Goal: Task Accomplishment & Management: Use online tool/utility

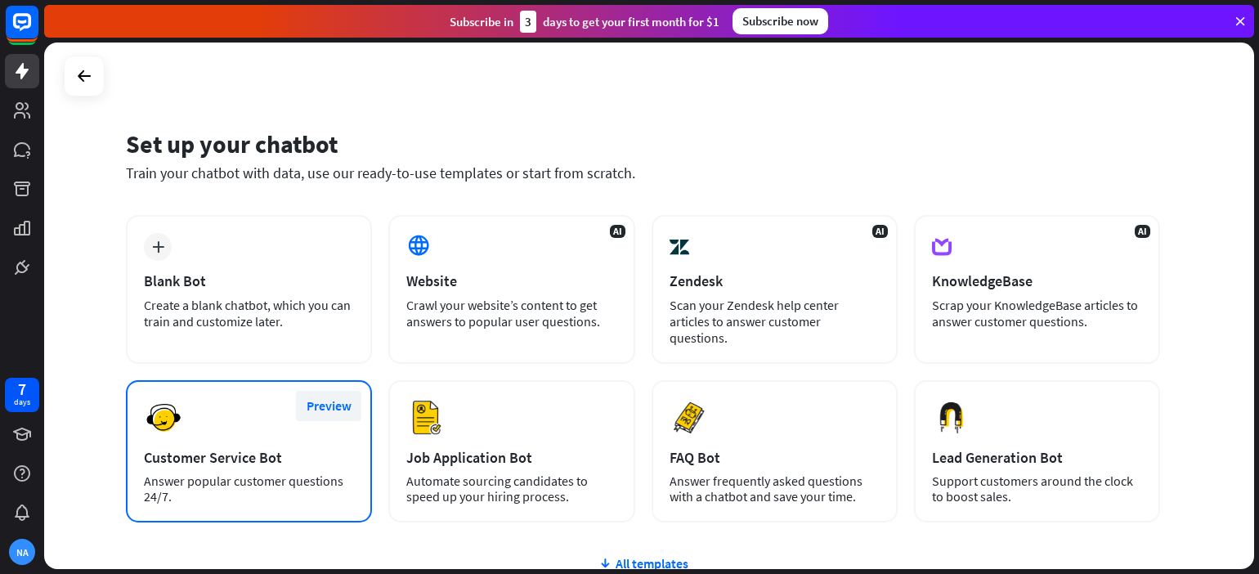
click at [298, 391] on button "Preview" at bounding box center [328, 406] width 65 height 30
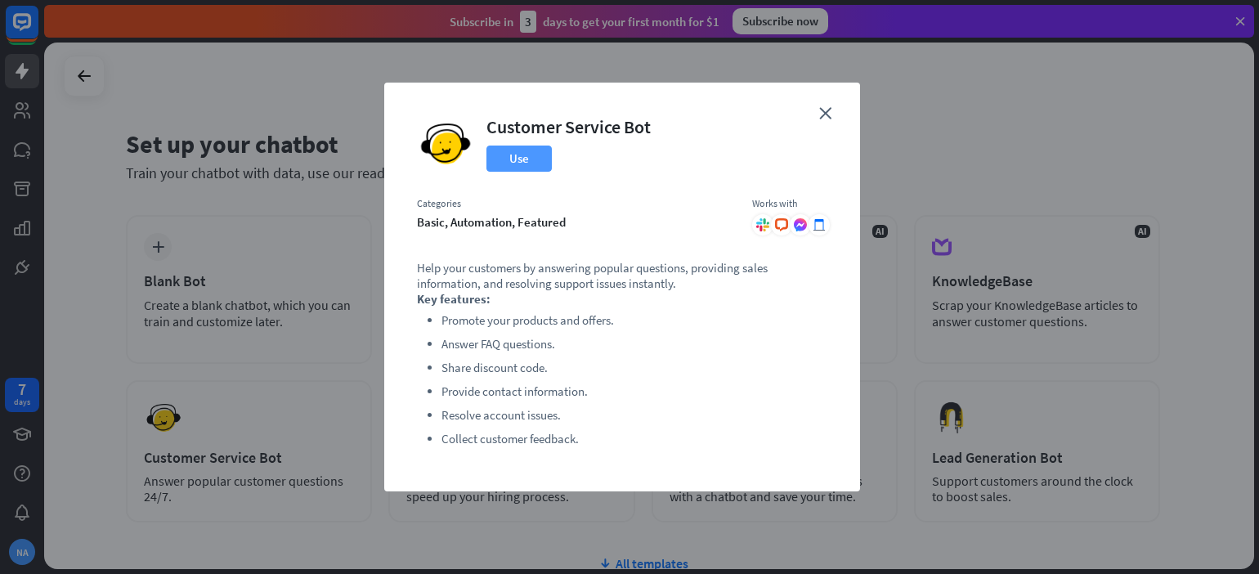
click at [534, 160] on button "Use" at bounding box center [519, 159] width 65 height 26
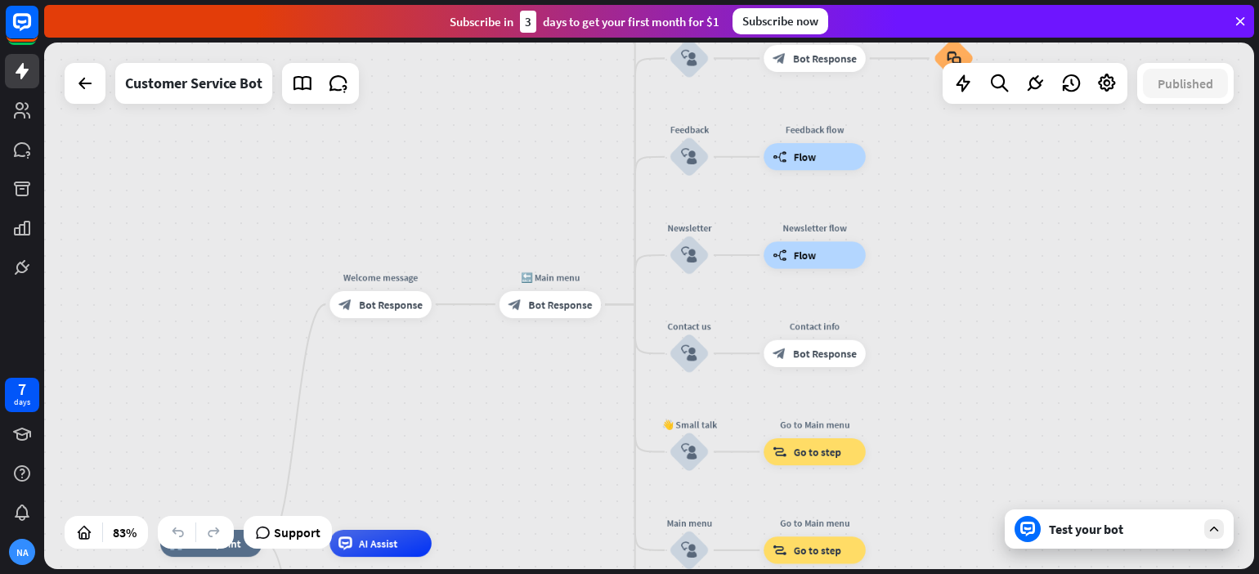
drag, startPoint x: 822, startPoint y: 212, endPoint x: 586, endPoint y: 465, distance: 346.0
click at [586, 465] on div "home_2 Start point Welcome message block_bot_response Bot Response 🔙 Main menu …" at bounding box center [649, 306] width 1210 height 527
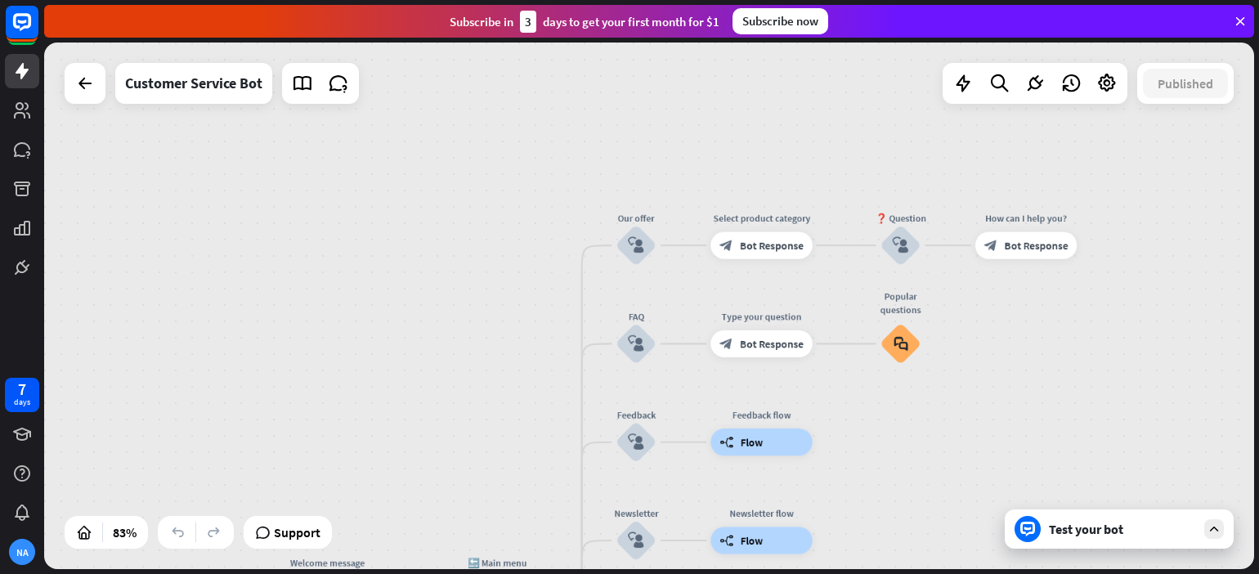
drag, startPoint x: 564, startPoint y: 251, endPoint x: 511, endPoint y: 536, distance: 290.3
click at [511, 536] on div "home_2 Start point Welcome message block_bot_response Bot Response 🔙 Main menu …" at bounding box center [649, 306] width 1210 height 527
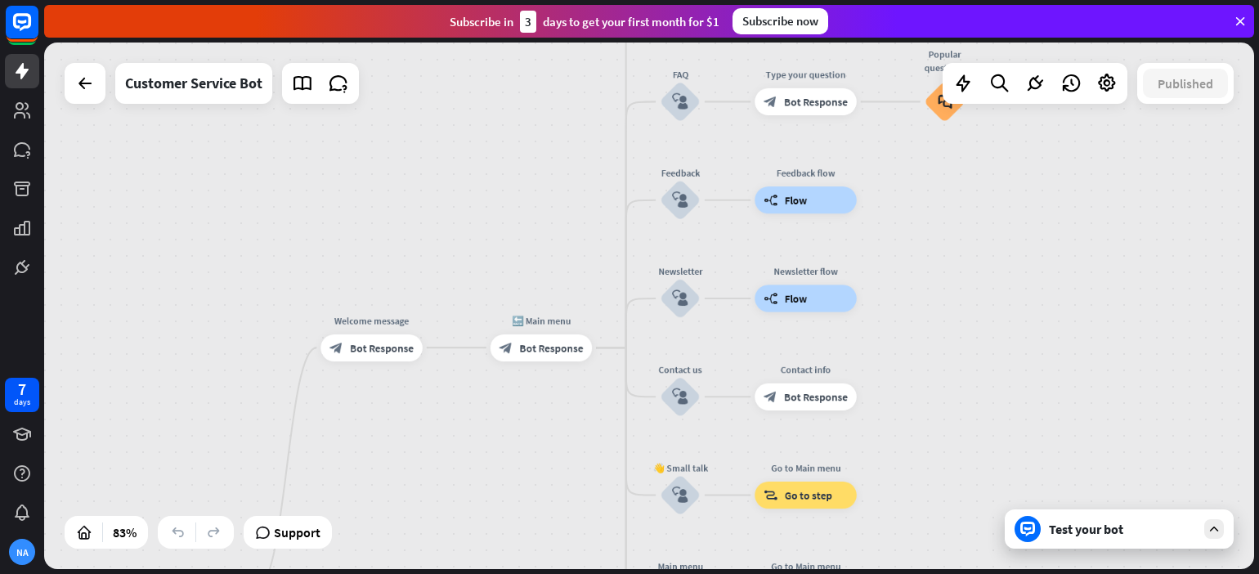
drag, startPoint x: 524, startPoint y: 367, endPoint x: 568, endPoint y: 125, distance: 246.0
click at [568, 125] on div "home_2 Start point Welcome message block_bot_response Bot Response 🔙 Main menu …" at bounding box center [649, 306] width 1210 height 527
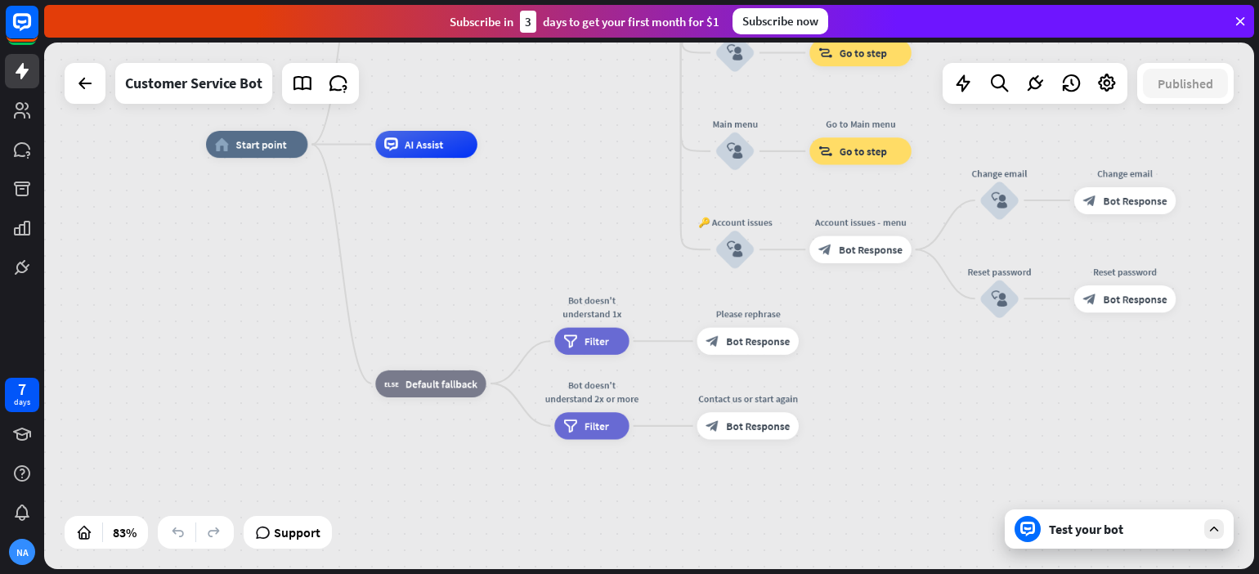
drag, startPoint x: 532, startPoint y: 449, endPoint x: 596, endPoint y: -24, distance: 477.0
click at [596, 0] on html "7 days [PERSON_NAME] close Product Help First steps Get started with ChatBot He…" at bounding box center [629, 287] width 1259 height 574
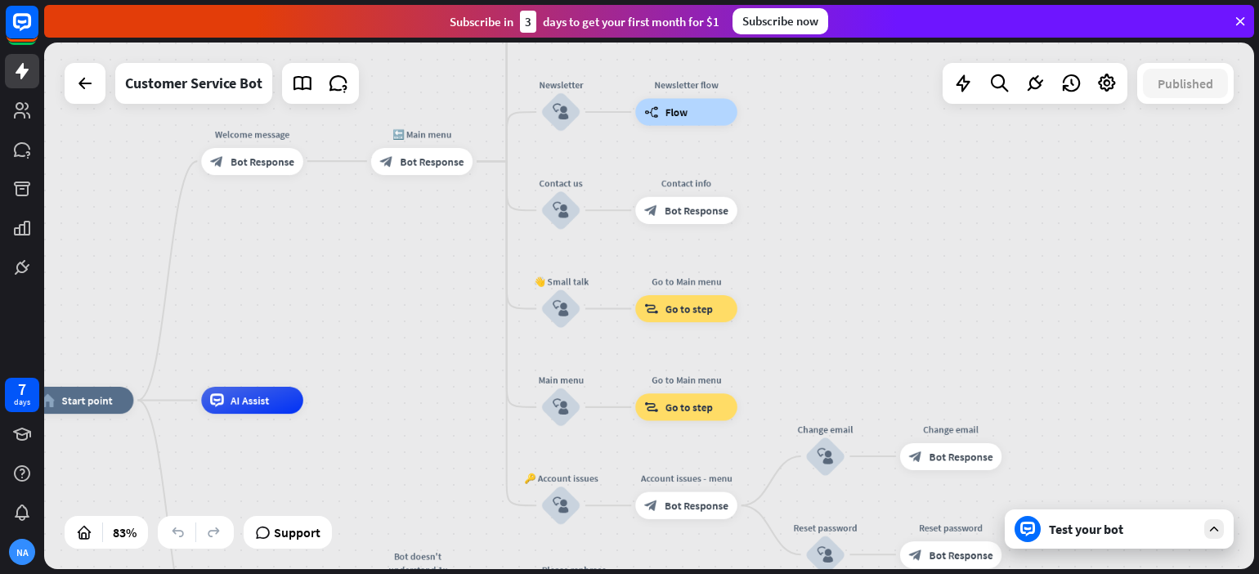
drag, startPoint x: 604, startPoint y: 153, endPoint x: 420, endPoint y: 439, distance: 340.2
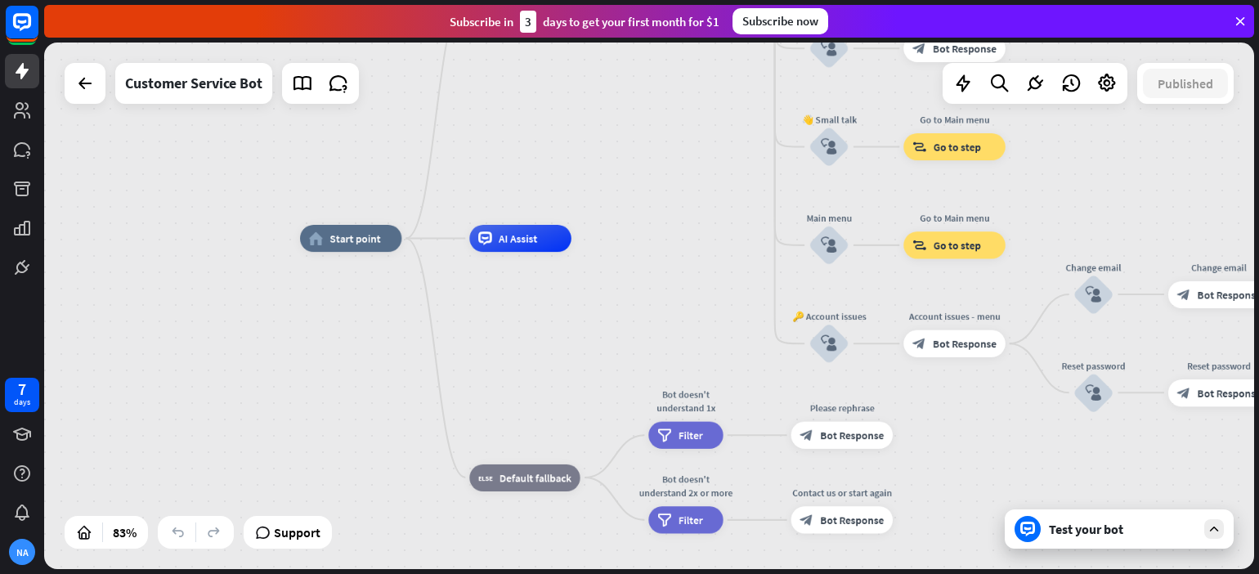
drag, startPoint x: 466, startPoint y: 437, endPoint x: 747, endPoint y: 271, distance: 326.6
click at [747, 271] on div "home_2 Start point Welcome message block_bot_response Bot Response 🔙 Main menu …" at bounding box center [802, 457] width 1004 height 437
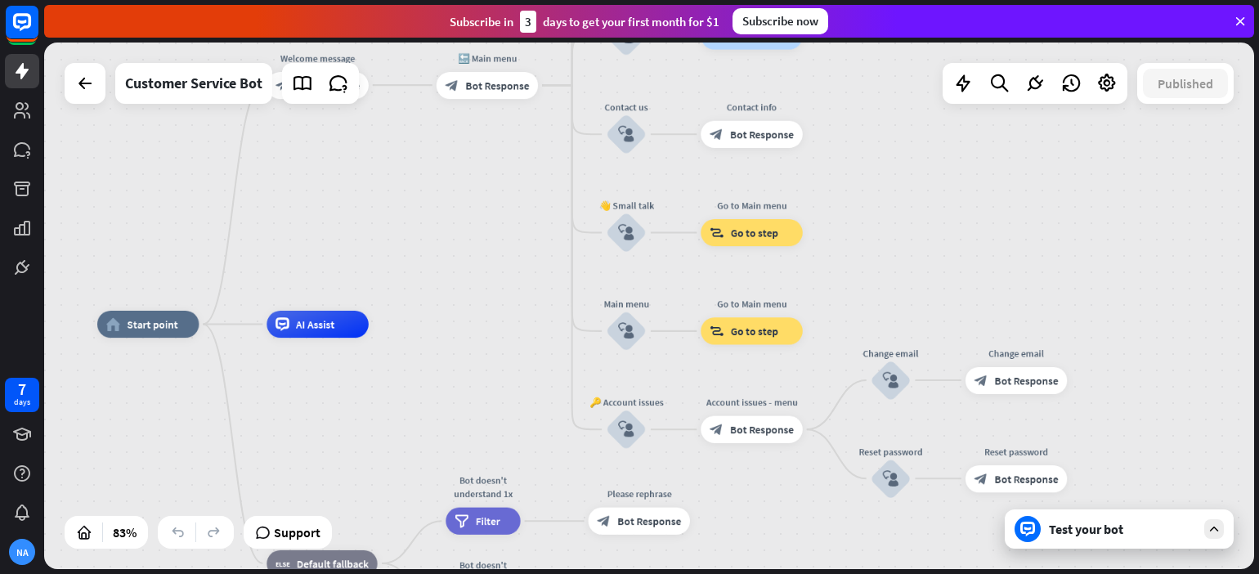
drag, startPoint x: 732, startPoint y: 240, endPoint x: 516, endPoint y: 330, distance: 233.9
click at [516, 330] on div "home_2 Start point Welcome message block_bot_response Bot Response 🔙 Main menu …" at bounding box center [599, 543] width 1004 height 437
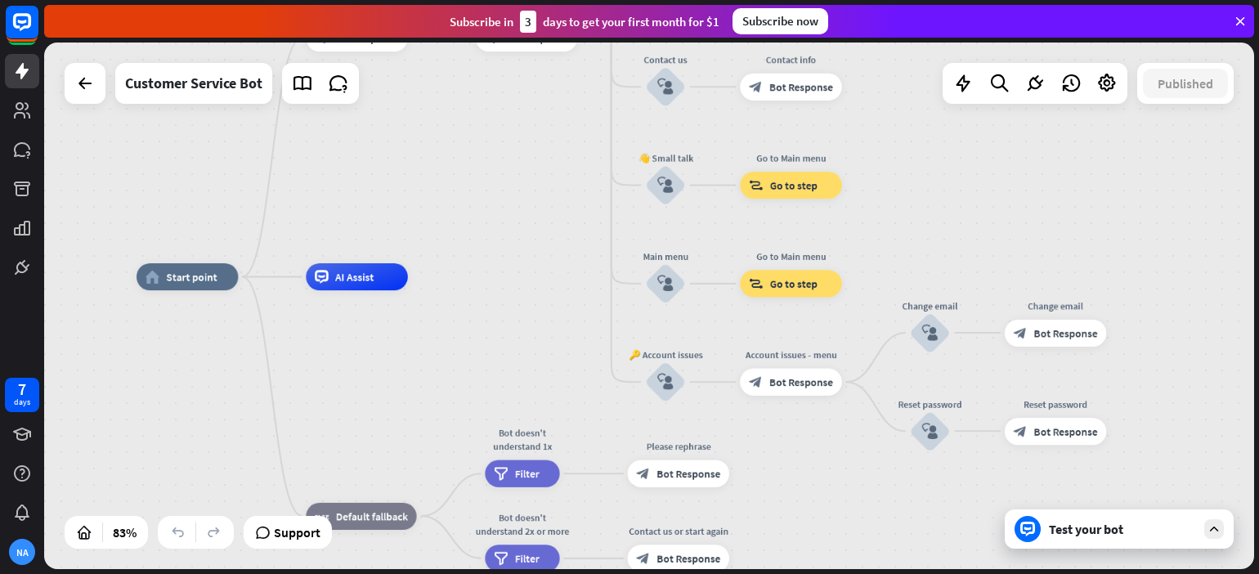
drag, startPoint x: 516, startPoint y: 330, endPoint x: 555, endPoint y: 282, distance: 61.6
click at [555, 282] on div "home_2 Start point Welcome message block_bot_response Bot Response 🔙 Main menu …" at bounding box center [639, 495] width 1004 height 437
click at [1101, 526] on div "Test your bot" at bounding box center [1122, 529] width 147 height 16
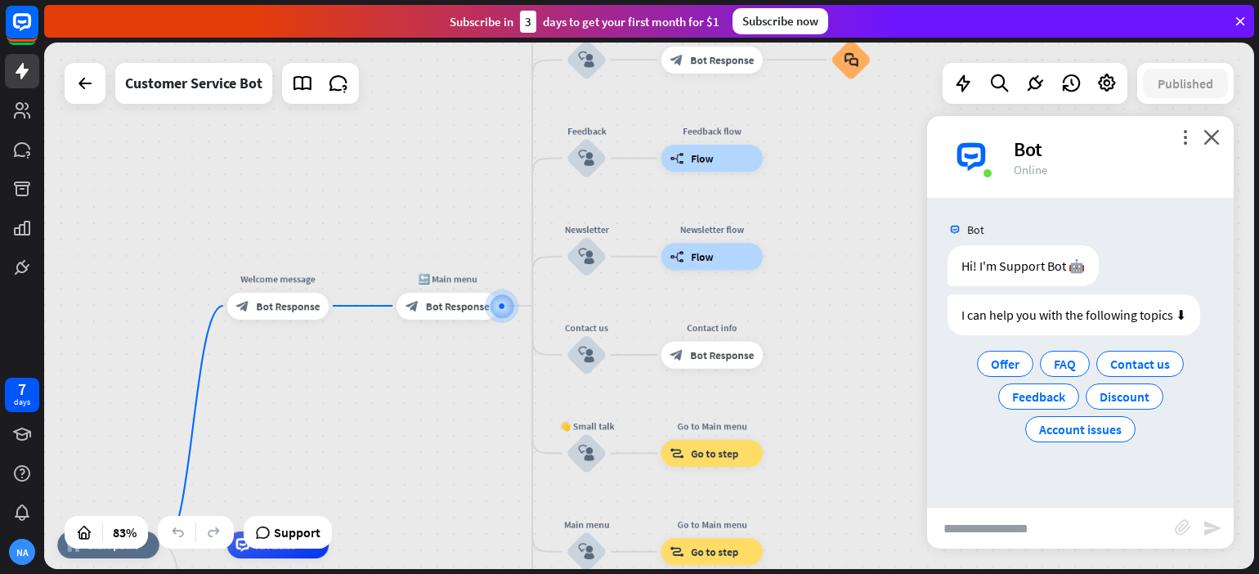
click at [968, 534] on input "text" at bounding box center [1051, 528] width 248 height 41
click at [1088, 433] on span "Account issues" at bounding box center [1080, 429] width 83 height 16
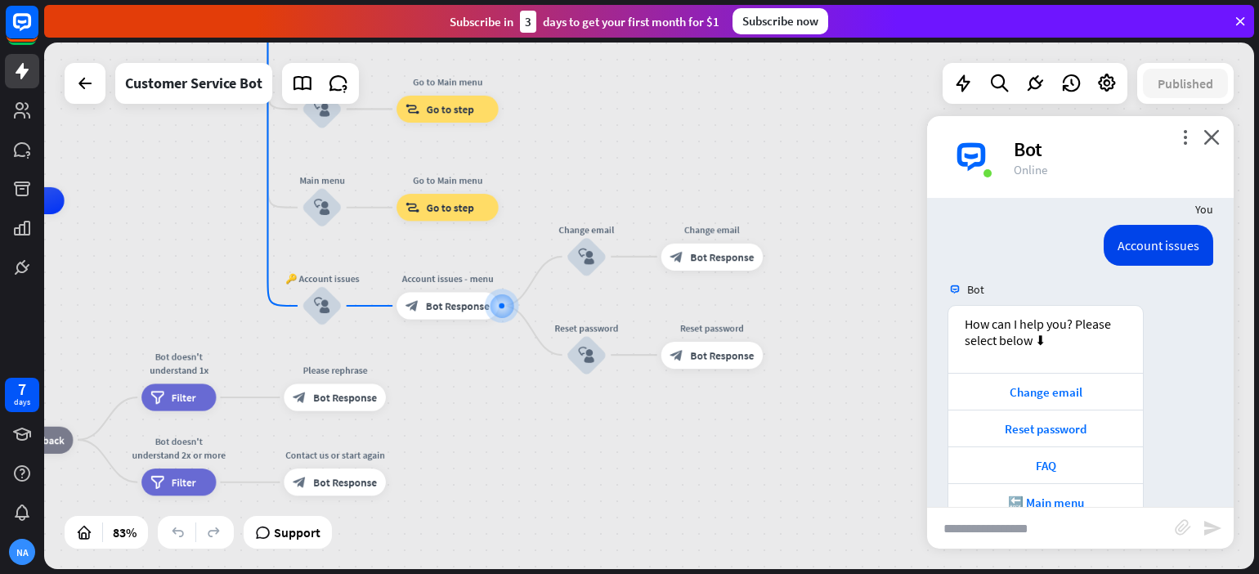
scroll to position [186, 0]
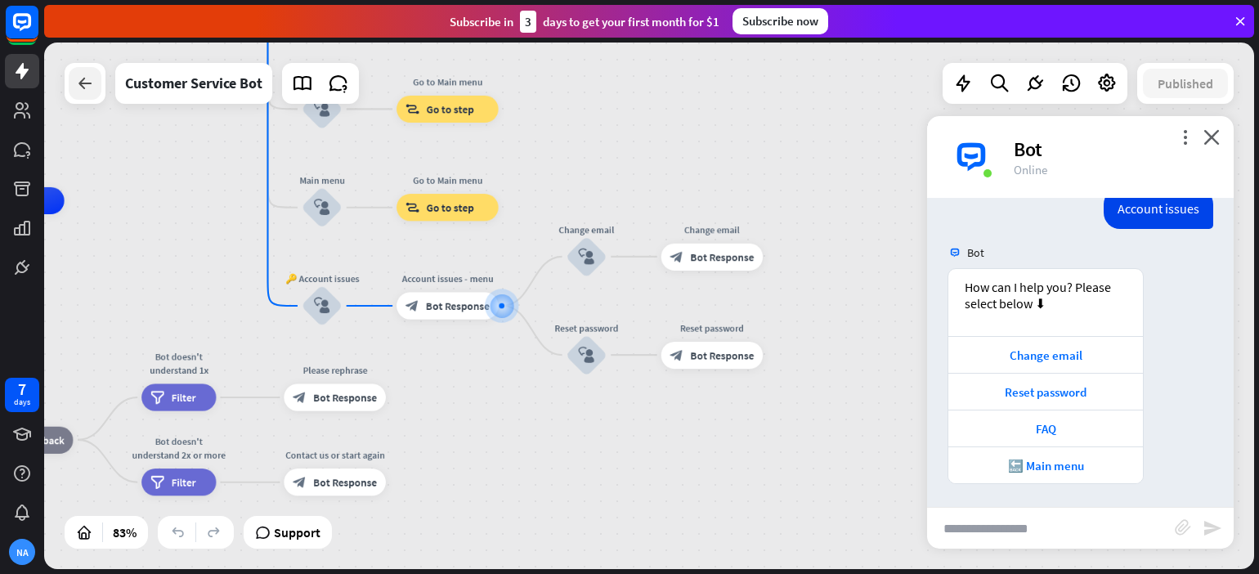
click at [75, 86] on icon at bounding box center [85, 84] width 20 height 20
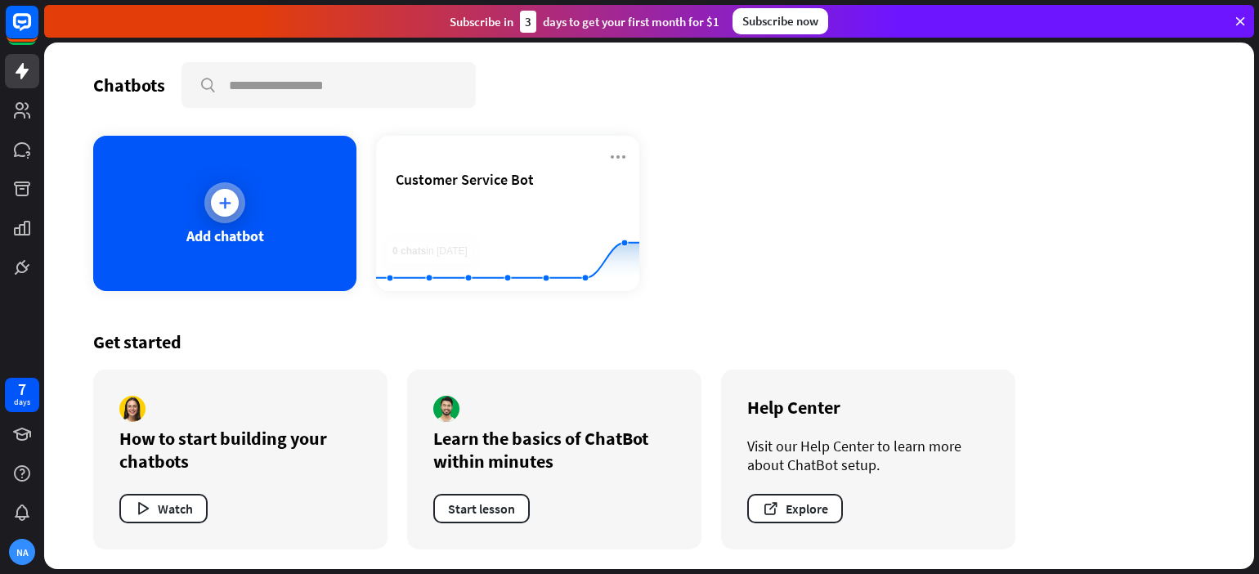
click at [246, 207] on div "Add chatbot" at bounding box center [224, 213] width 263 height 155
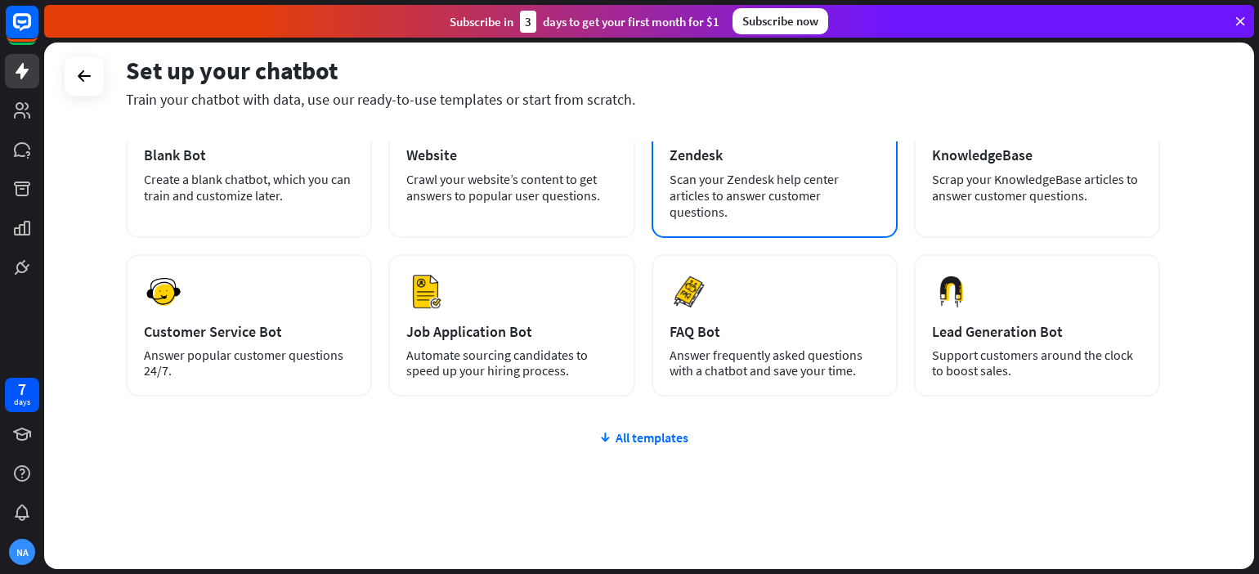
scroll to position [127, 0]
click at [638, 428] on div "All templates" at bounding box center [643, 436] width 1034 height 16
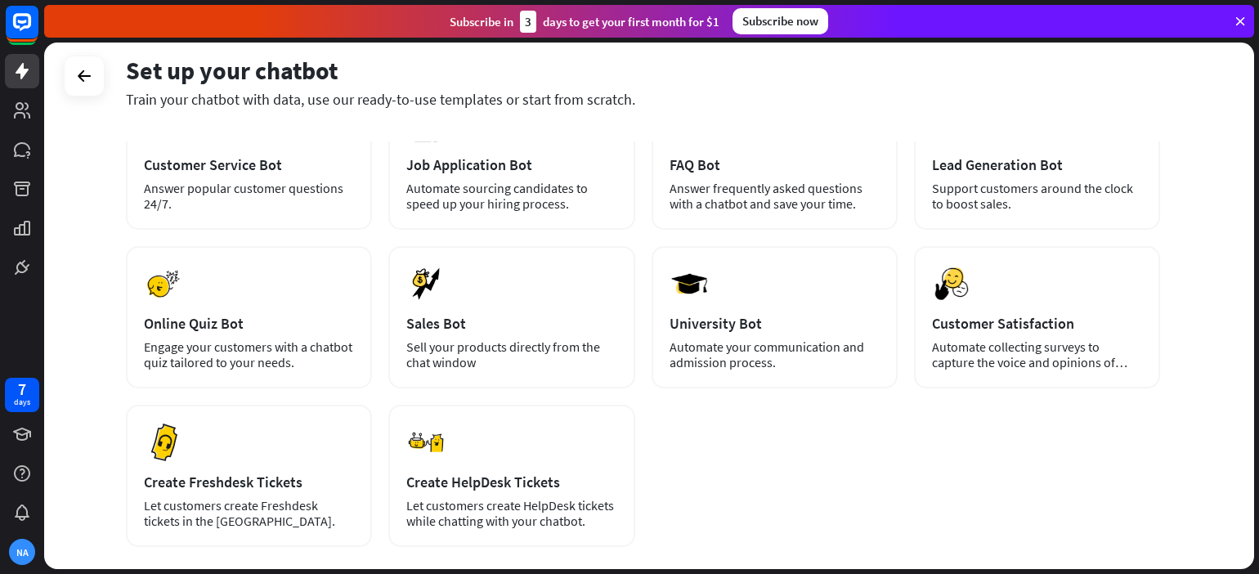
scroll to position [294, 0]
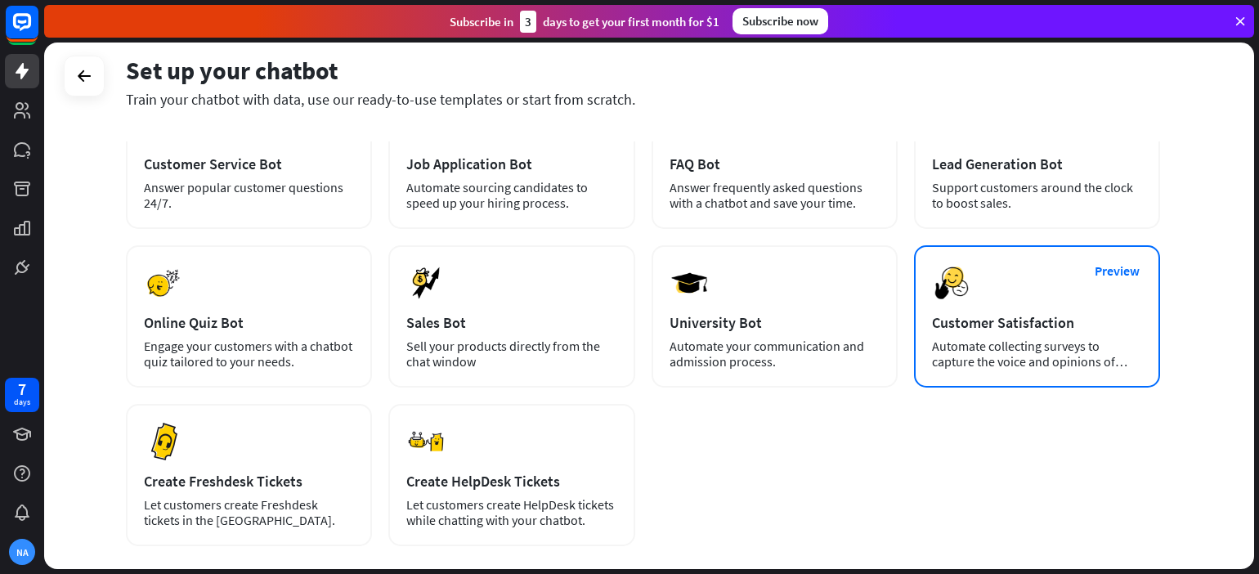
click at [985, 339] on div "Automate collecting surveys to capture the voice and opinions of your customers." at bounding box center [1037, 354] width 210 height 31
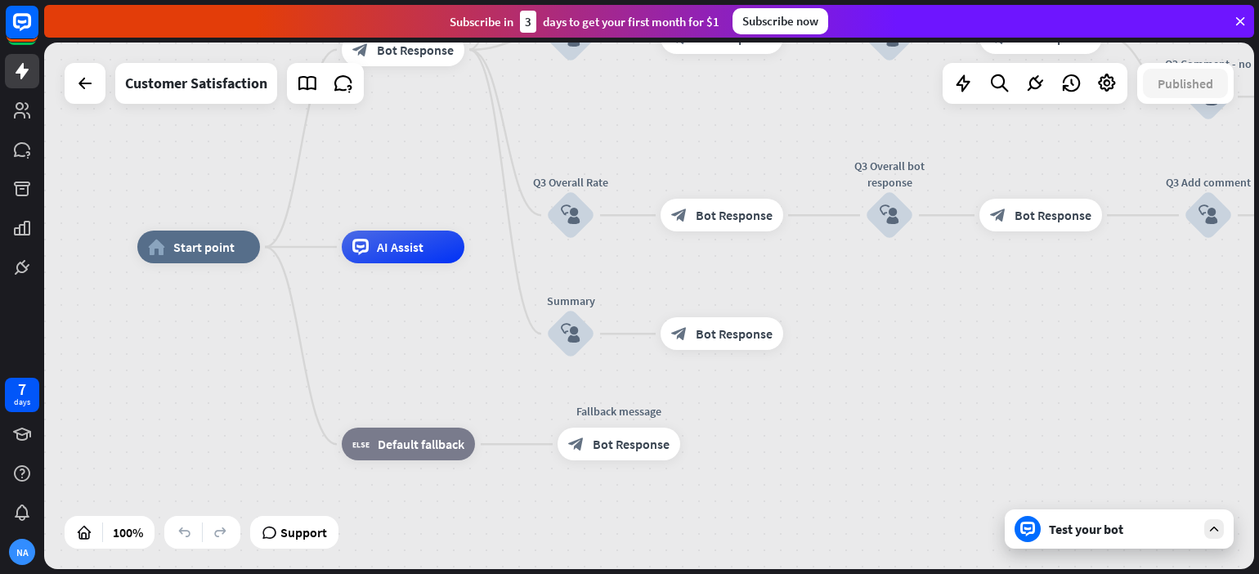
drag, startPoint x: 1032, startPoint y: 384, endPoint x: 798, endPoint y: 293, distance: 250.9
click at [798, 293] on div "home_2 Start point Welcome message block_bot_response Bot Response Q1 Was the p…" at bounding box center [742, 510] width 1210 height 527
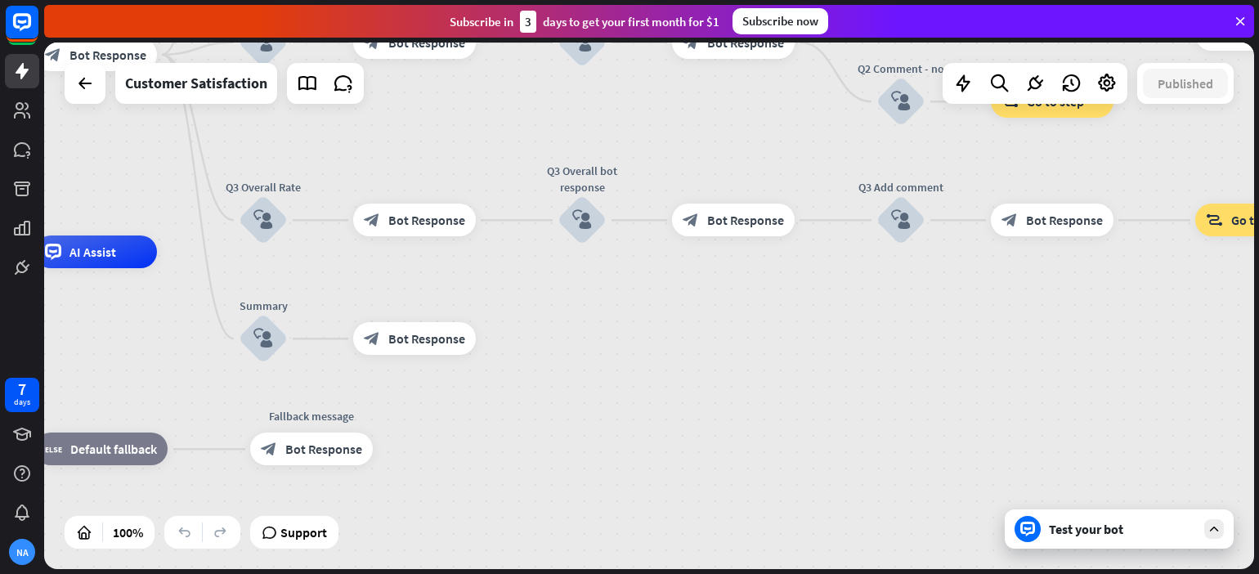
drag, startPoint x: 887, startPoint y: 334, endPoint x: 665, endPoint y: 371, distance: 225.4
click at [665, 371] on div "home_2 Start point Welcome message block_bot_response Bot Response Q1 Was the p…" at bounding box center [435, 515] width 1210 height 527
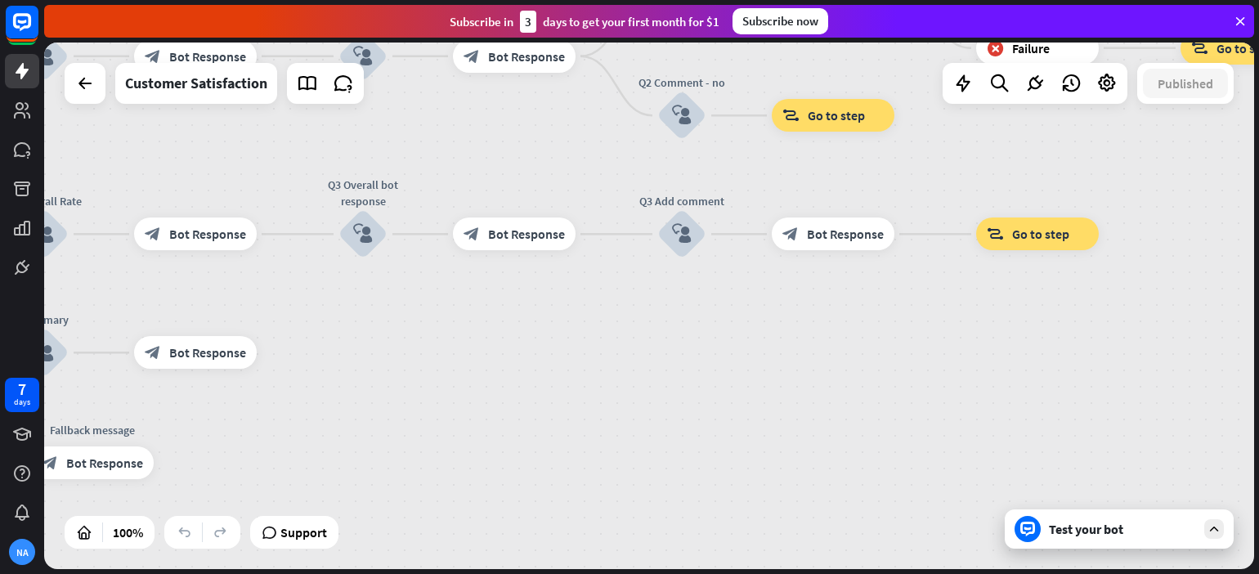
drag, startPoint x: 665, startPoint y: 371, endPoint x: 444, endPoint y: 385, distance: 221.2
click at [444, 385] on div "home_2 Start point Welcome message block_bot_response Bot Response Q1 Was the p…" at bounding box center [216, 529] width 1210 height 527
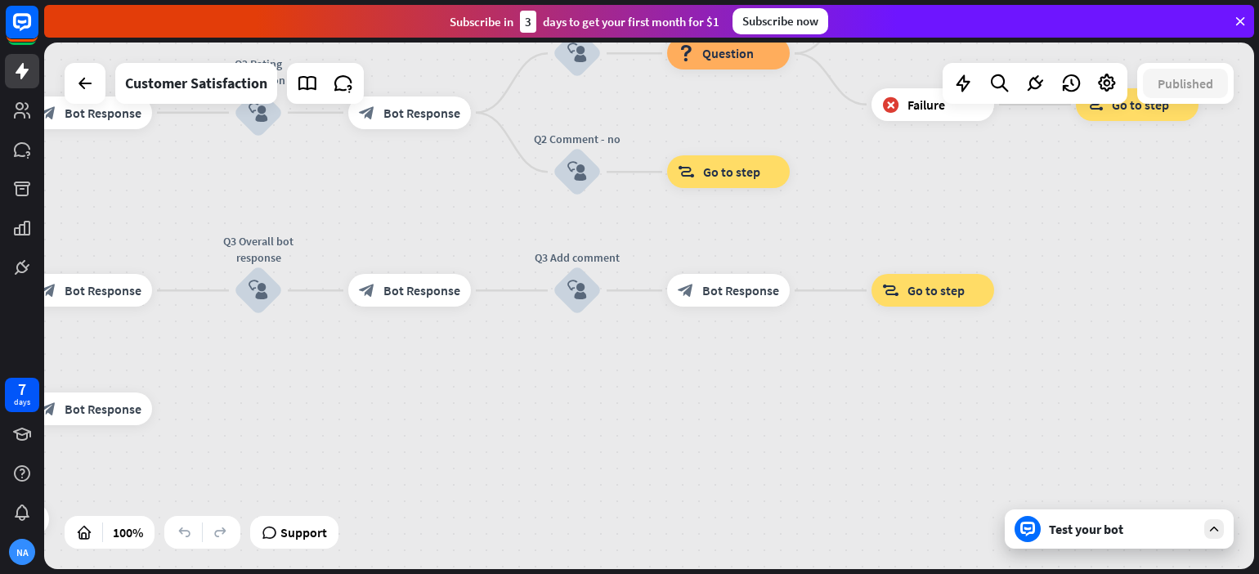
drag, startPoint x: 444, startPoint y: 385, endPoint x: 340, endPoint y: 442, distance: 118.6
click at [340, 442] on div "home_2 Start point Welcome message block_bot_response Bot Response Q1 Was the p…" at bounding box center [111, 585] width 1210 height 527
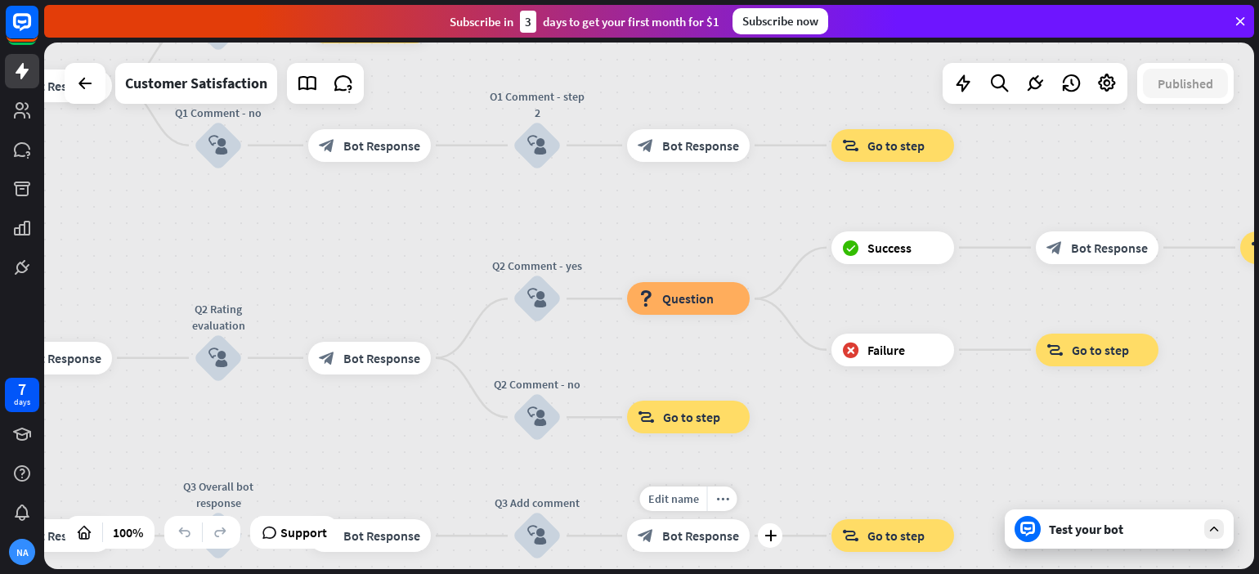
drag, startPoint x: 759, startPoint y: 235, endPoint x: 719, endPoint y: 526, distance: 293.9
click at [719, 526] on div "home_2 Start point Welcome message block_bot_response Bot Response Q1 Was the p…" at bounding box center [649, 306] width 1210 height 527
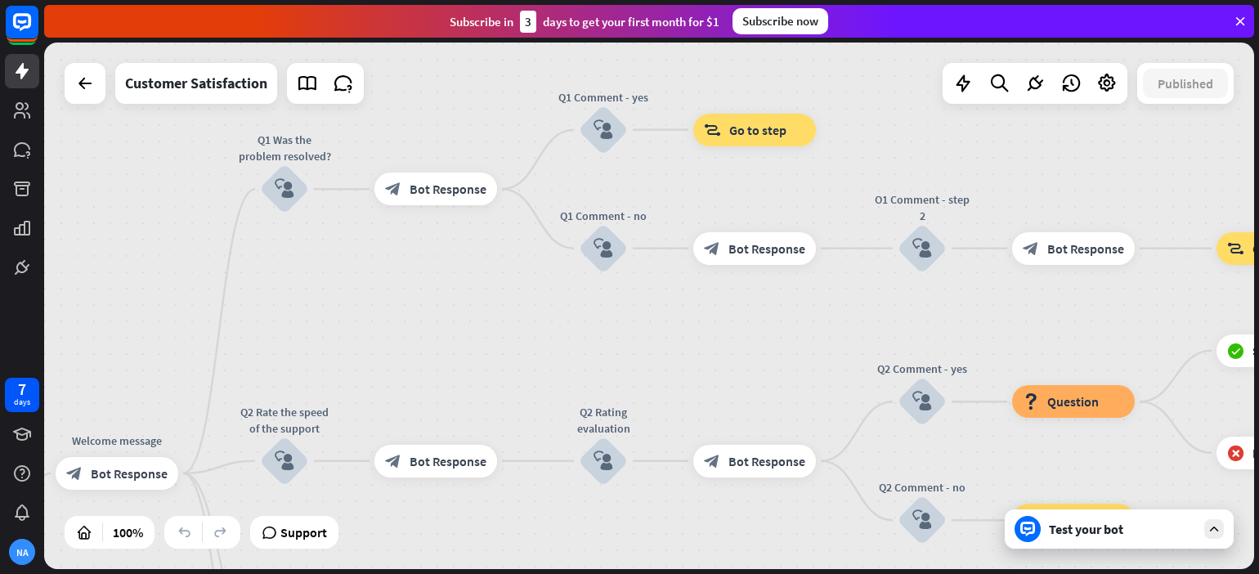
drag, startPoint x: 608, startPoint y: 277, endPoint x: 1018, endPoint y: 337, distance: 414.0
click at [1018, 337] on div "home_2 Start point Welcome message block_bot_response Bot Response Q1 Was the p…" at bounding box center [649, 306] width 1210 height 527
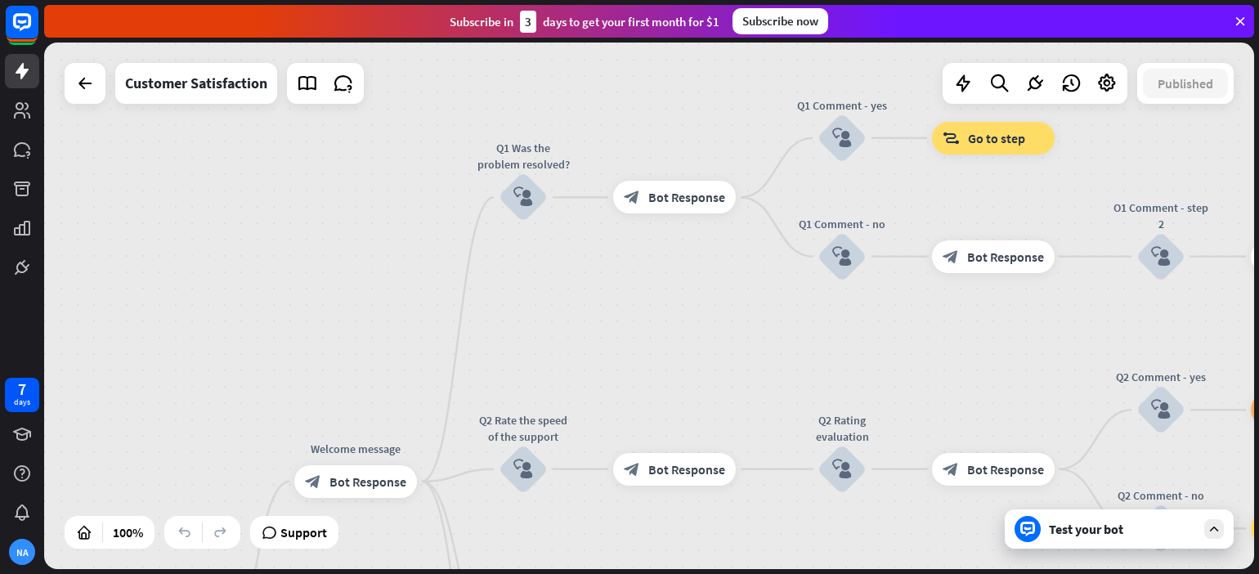
drag, startPoint x: 617, startPoint y: 364, endPoint x: 833, endPoint y: 369, distance: 215.9
click at [833, 369] on div "home_2 Start point Welcome message block_bot_response Bot Response Q1 Was the p…" at bounding box center [649, 306] width 1210 height 527
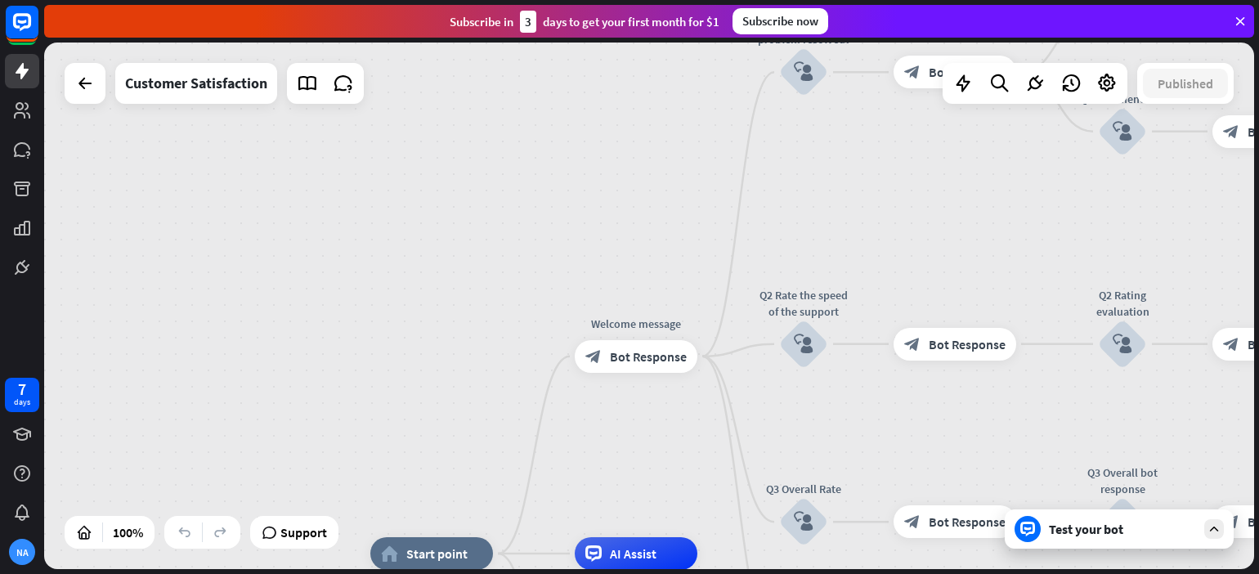
drag, startPoint x: 375, startPoint y: 396, endPoint x: 678, endPoint y: 257, distance: 333.7
click at [678, 257] on div "home_2 Start point Welcome message block_bot_response Bot Response Q1 Was the p…" at bounding box center [649, 306] width 1210 height 527
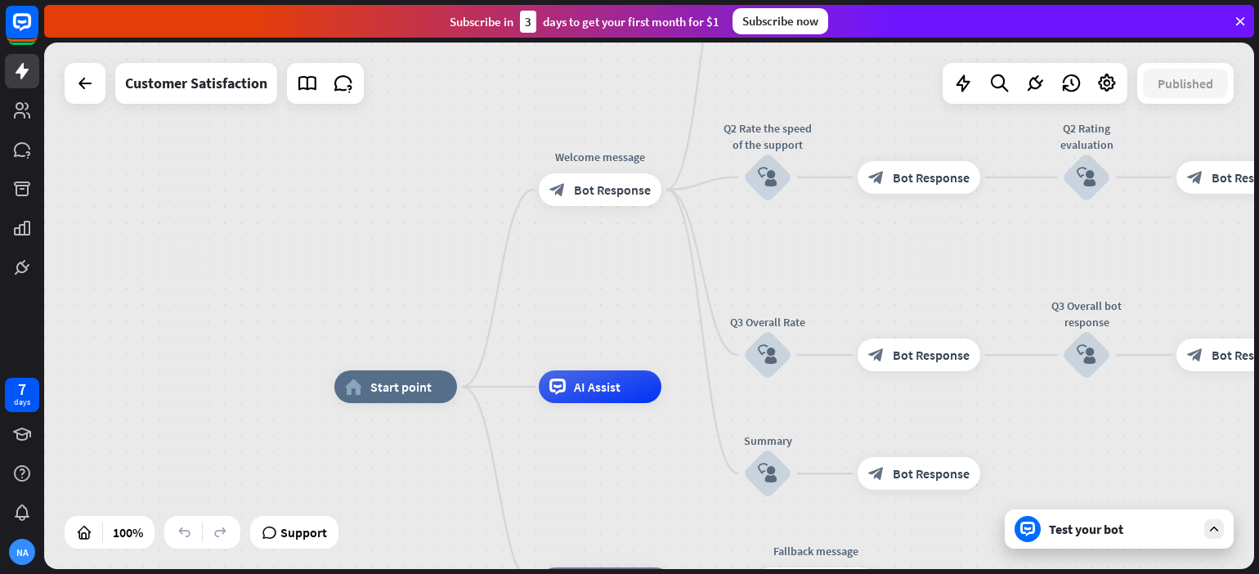
drag, startPoint x: 515, startPoint y: 297, endPoint x: 451, endPoint y: 139, distance: 170.5
click at [451, 139] on div "home_2 Start point Welcome message block_bot_response Bot Response Q1 Was the p…" at bounding box center [649, 306] width 1210 height 527
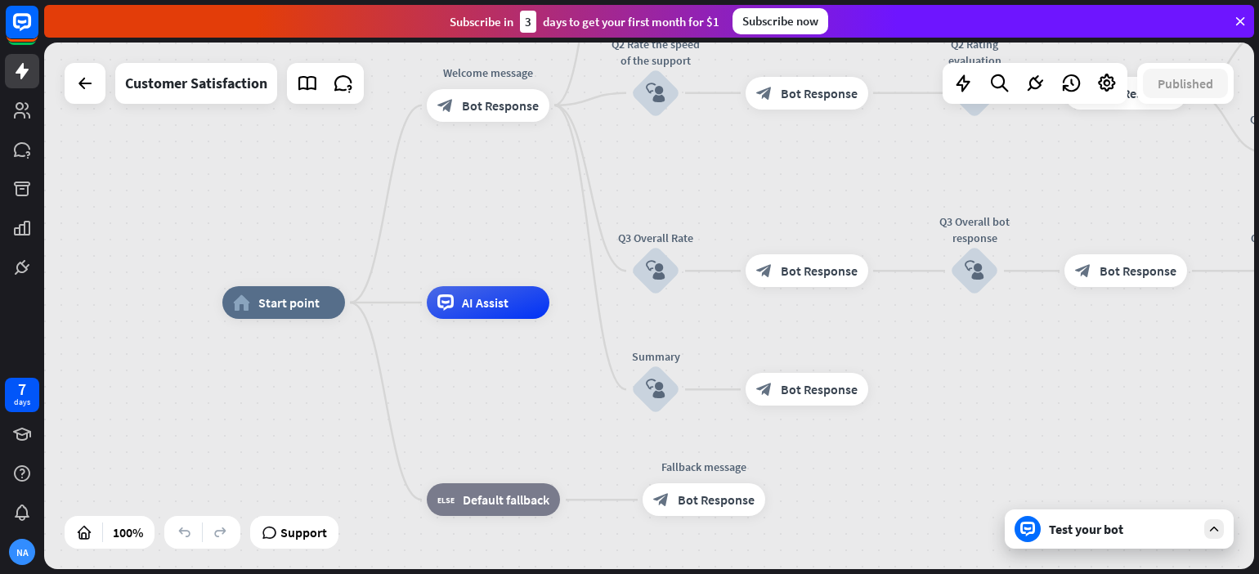
drag, startPoint x: 589, startPoint y: 321, endPoint x: 449, endPoint y: 224, distance: 170.4
click at [449, 224] on div "home_2 Start point Welcome message block_bot_response Bot Response Q1 Was the p…" at bounding box center [649, 306] width 1210 height 527
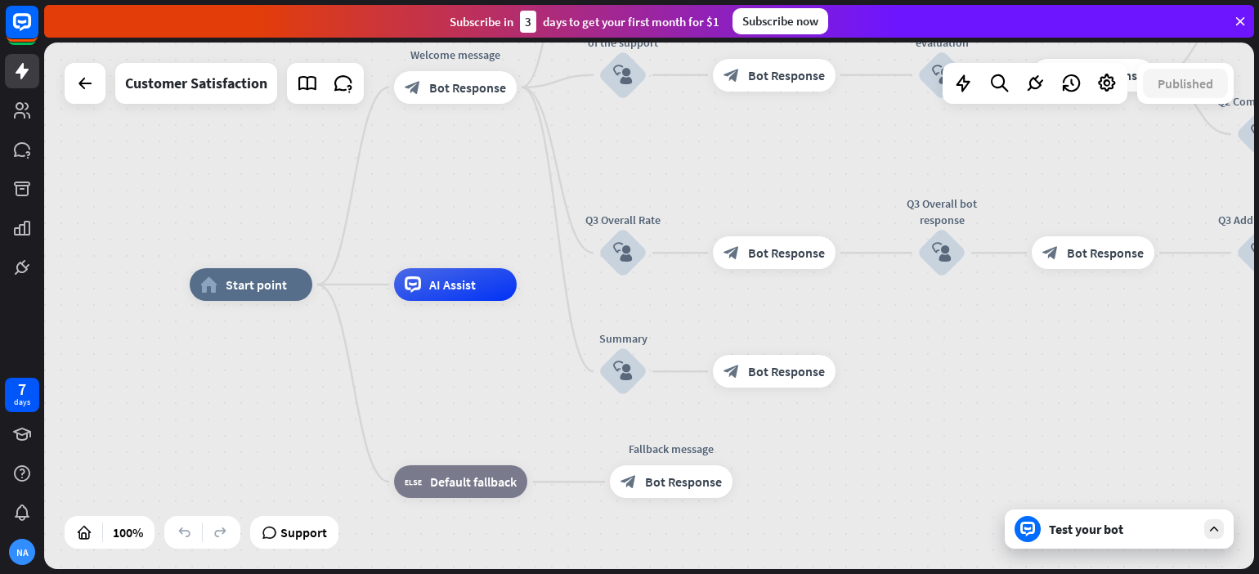
click at [1127, 531] on div "Test your bot" at bounding box center [1122, 529] width 147 height 16
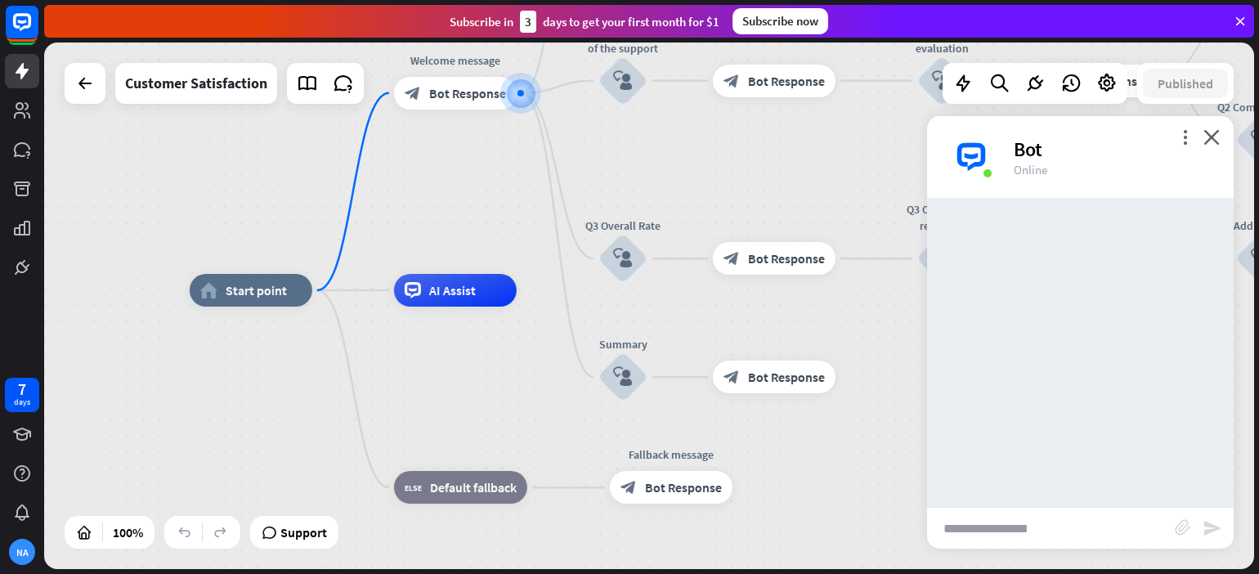
click at [1127, 531] on input "text" at bounding box center [1051, 528] width 248 height 41
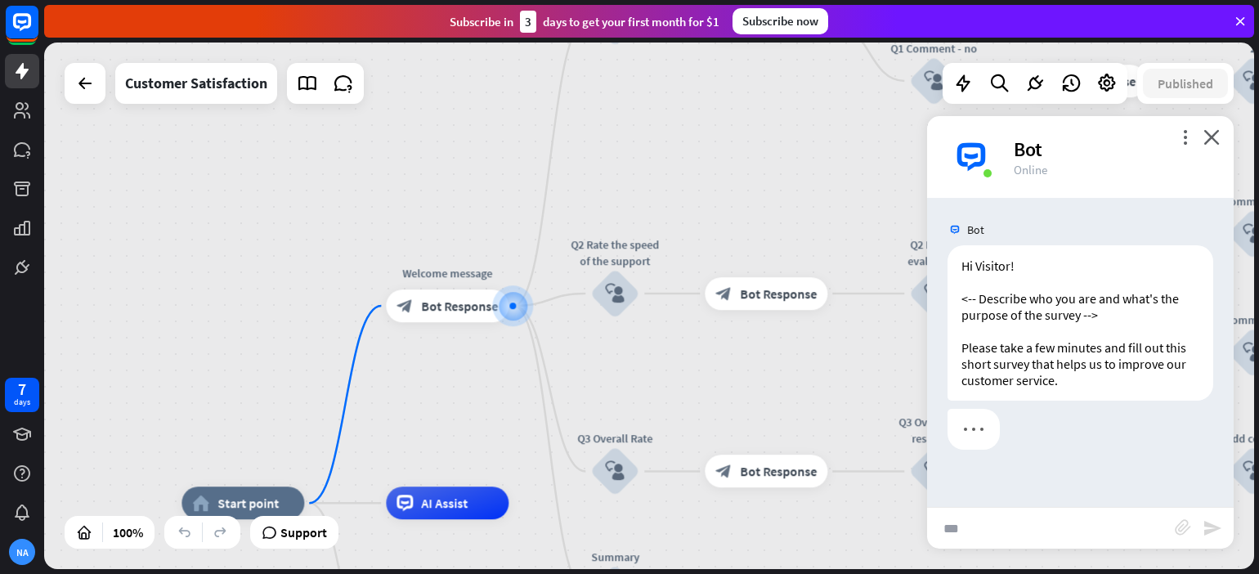
type input "***"
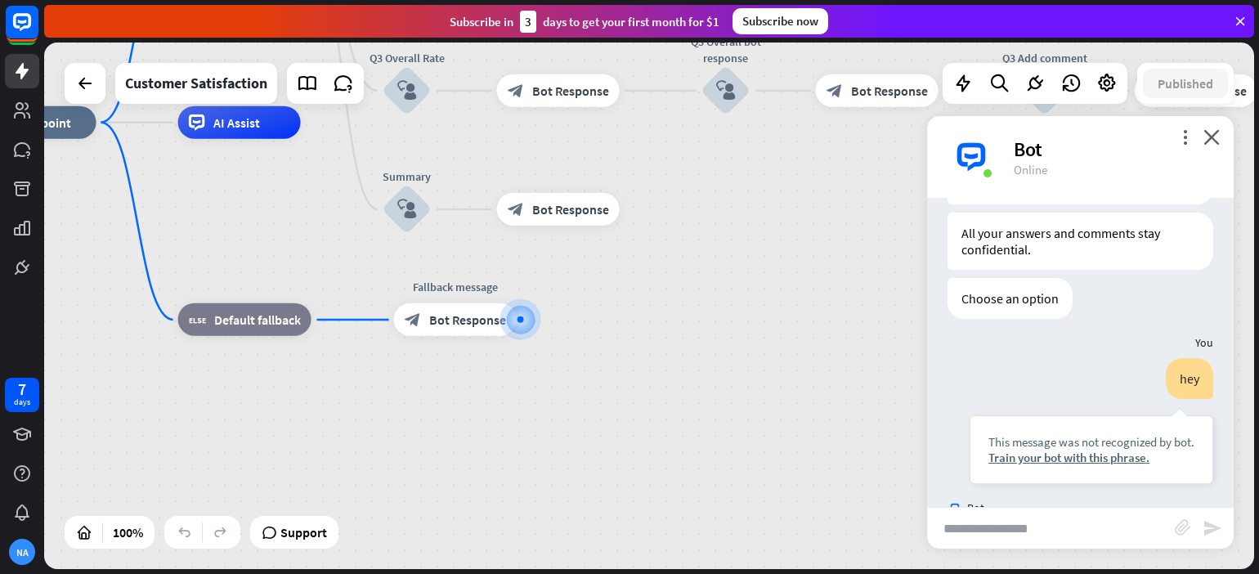
scroll to position [277, 0]
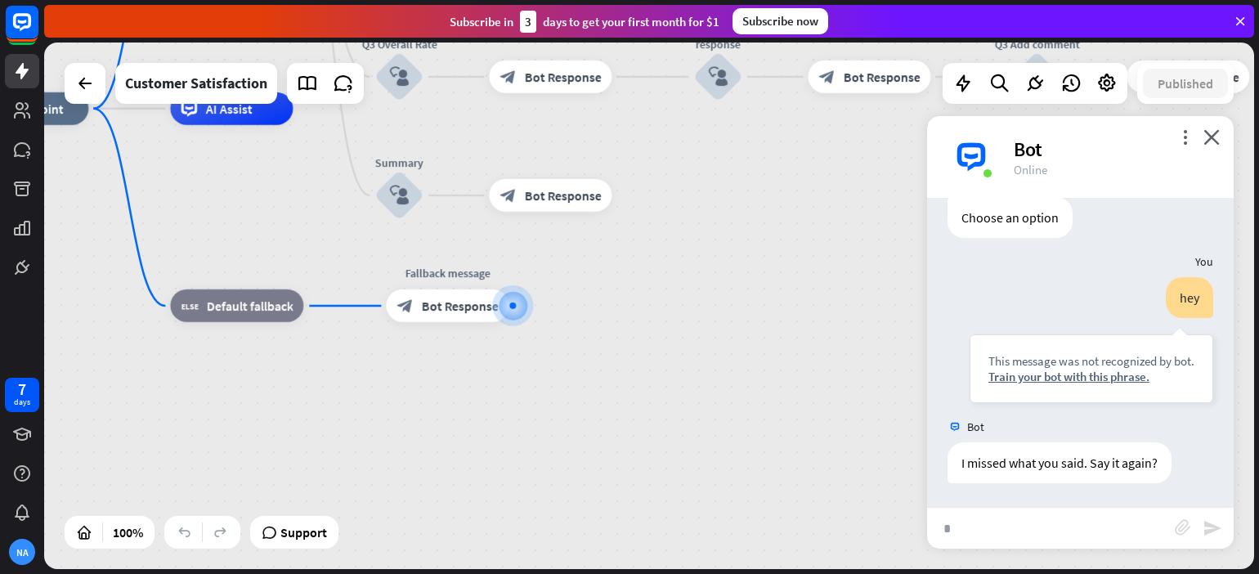
type input "**"
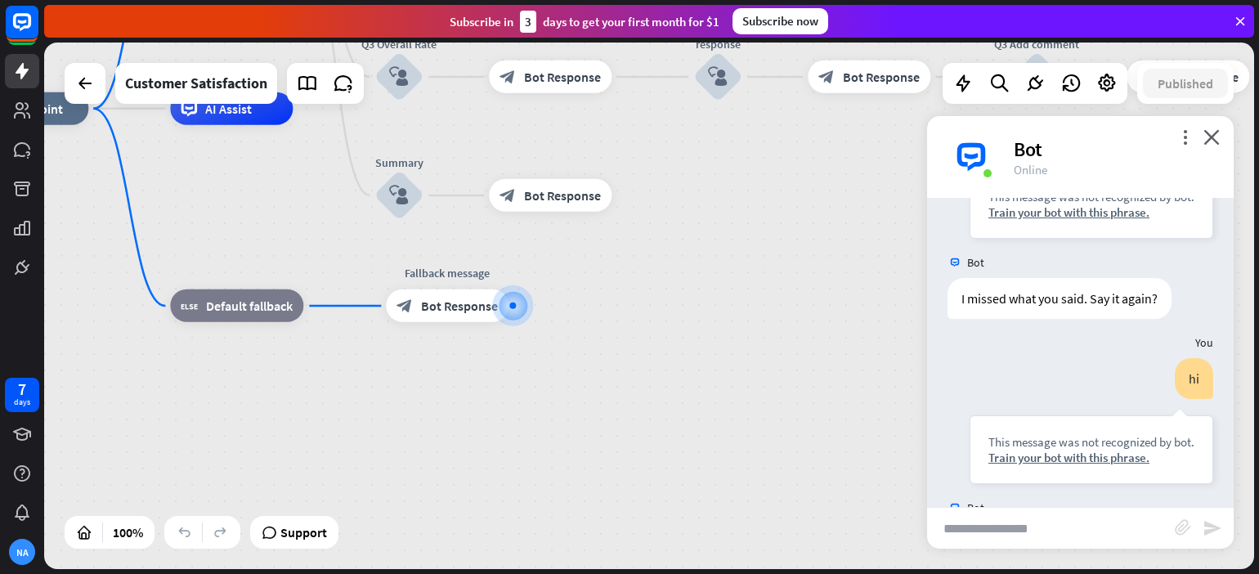
scroll to position [522, 0]
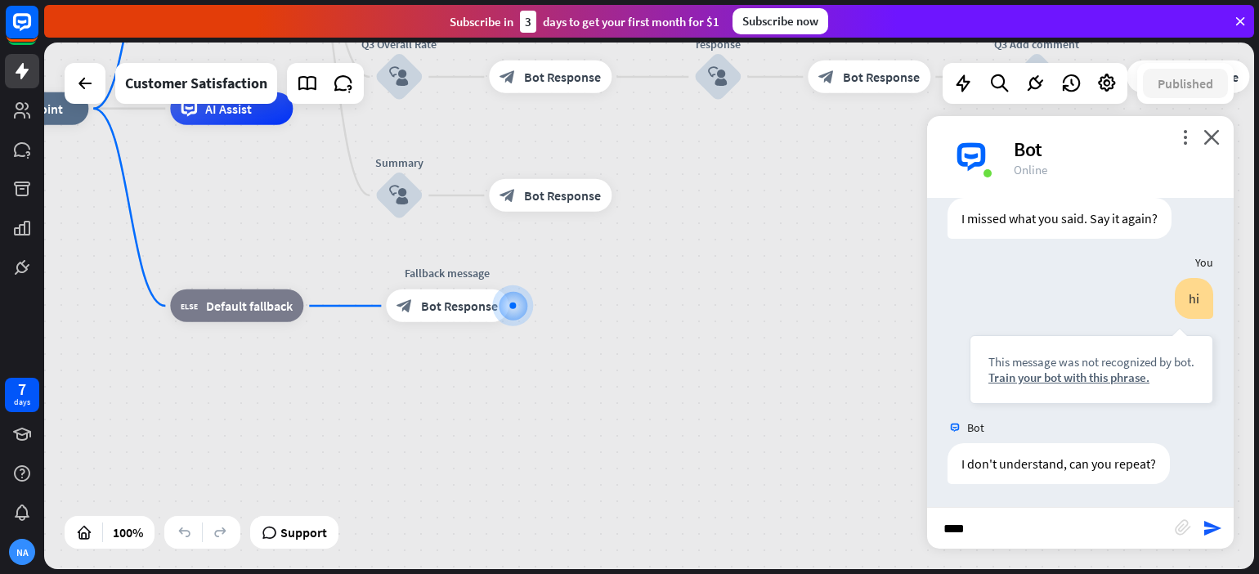
type input "*****"
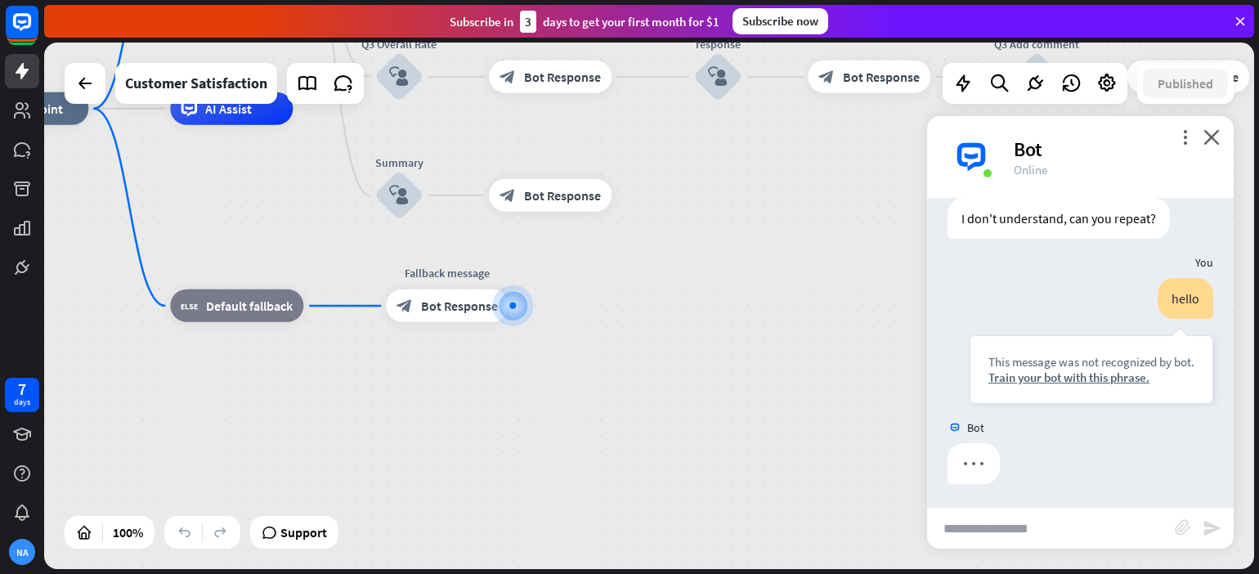
scroll to position [767, 0]
type input "******"
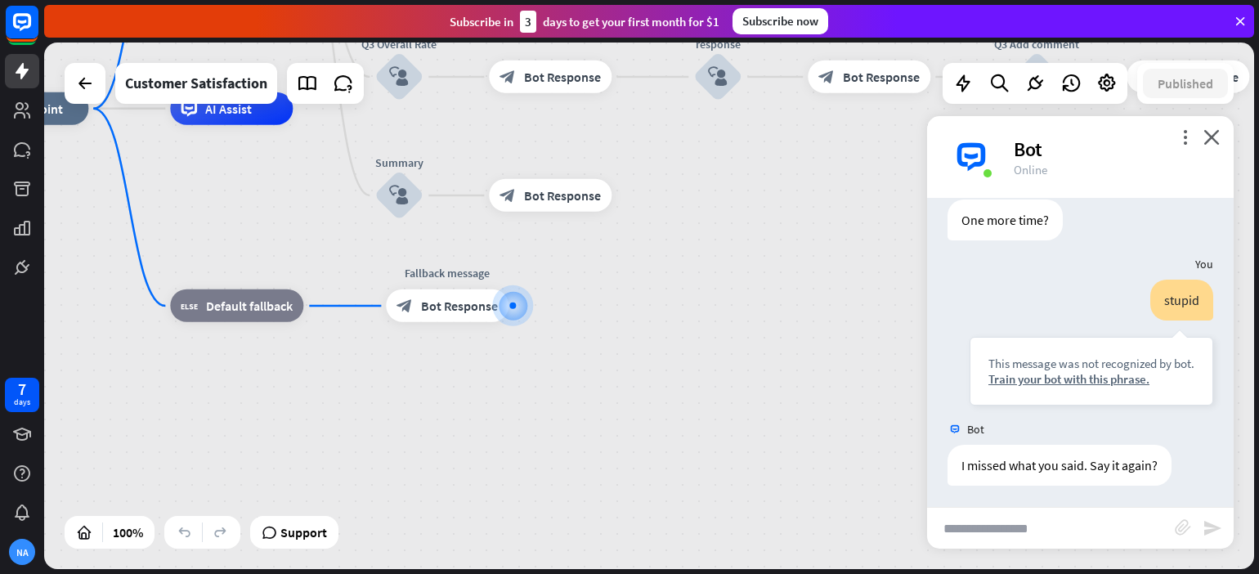
scroll to position [1011, 0]
type input "**********"
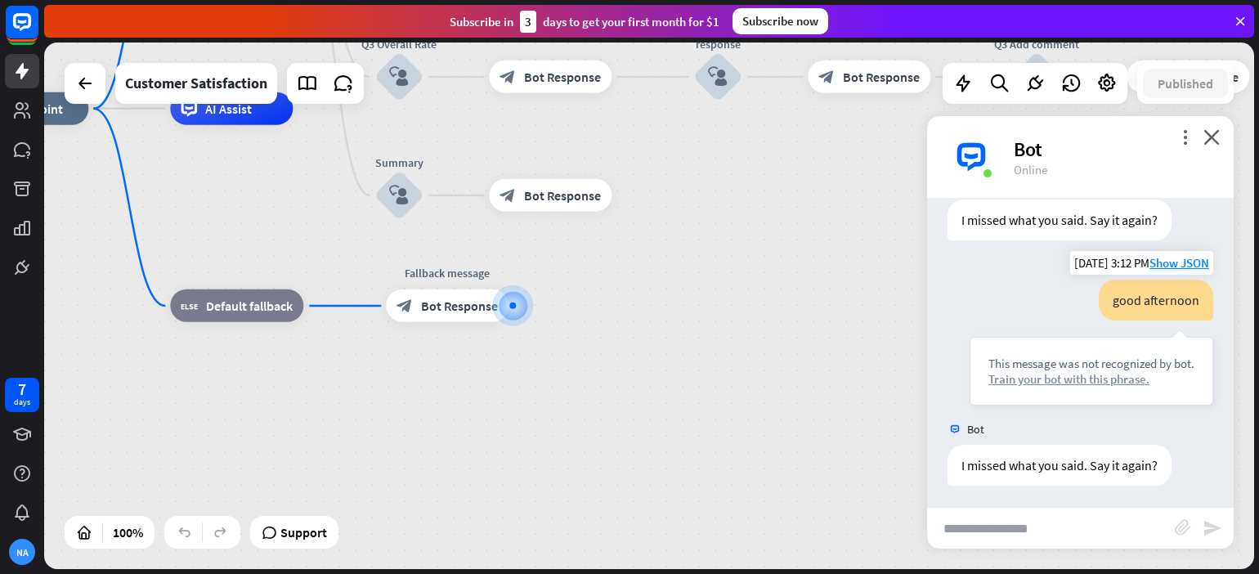
click at [1099, 375] on div "Train your bot with this phrase." at bounding box center [1092, 379] width 206 height 16
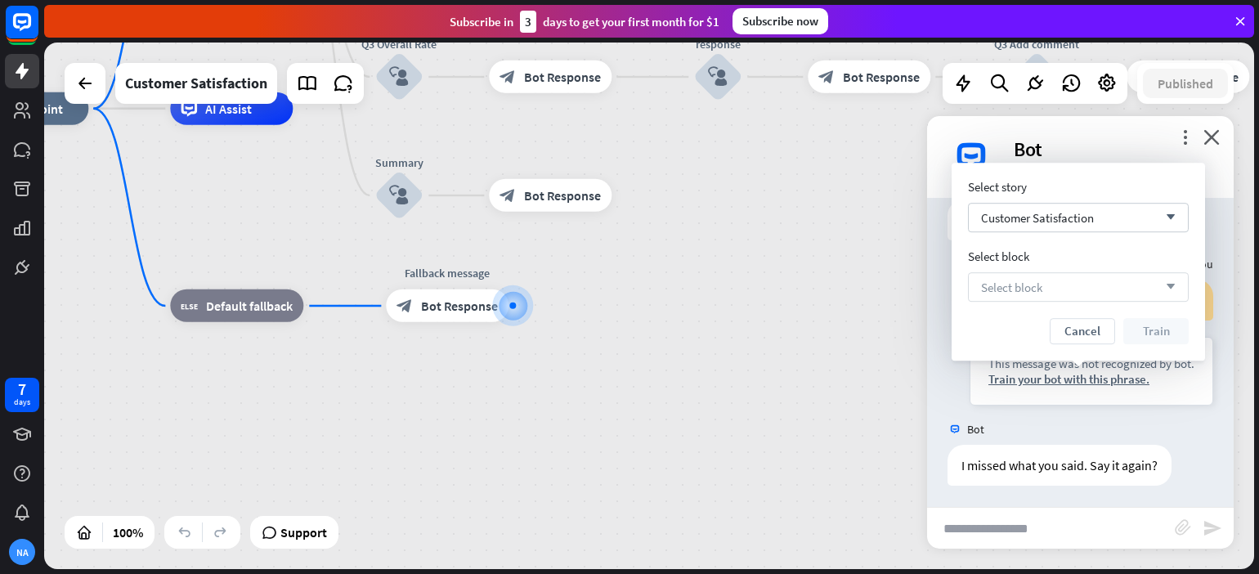
click at [1055, 285] on div "Select block arrow_down" at bounding box center [1078, 286] width 221 height 29
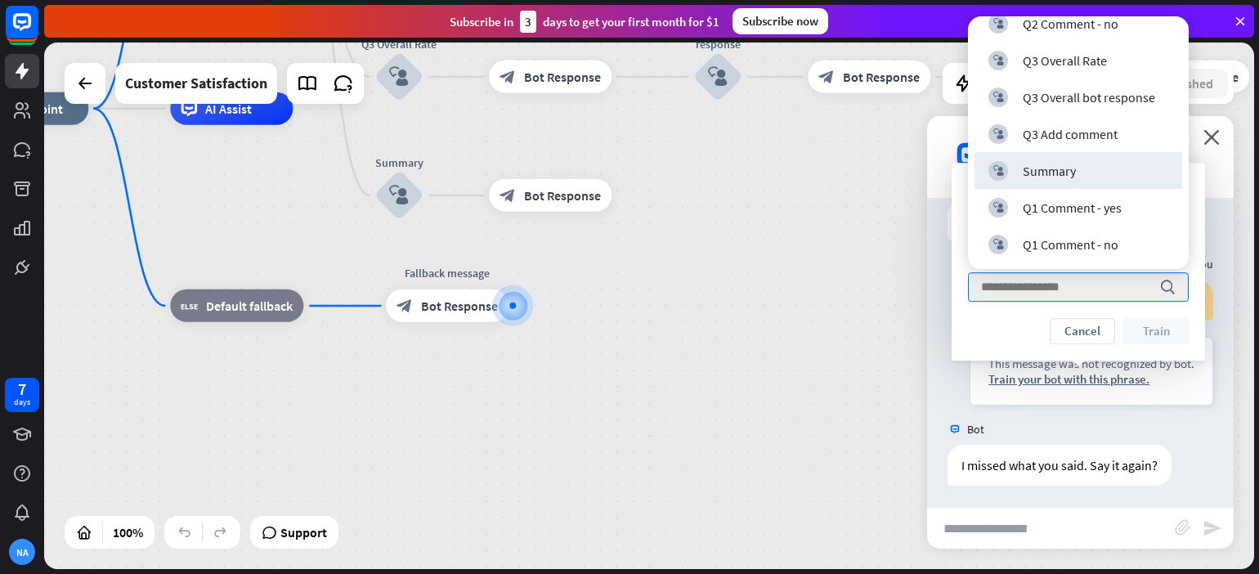
scroll to position [0, 0]
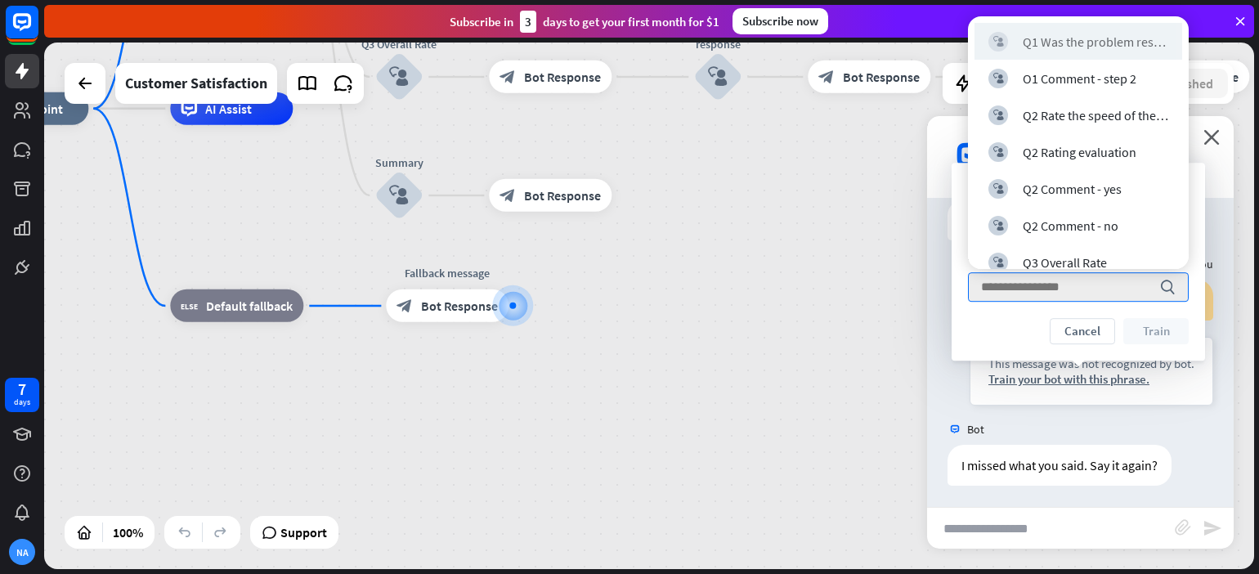
click at [1094, 25] on div "block_user_input Q1 Was the problem resolved?" at bounding box center [1079, 41] width 208 height 37
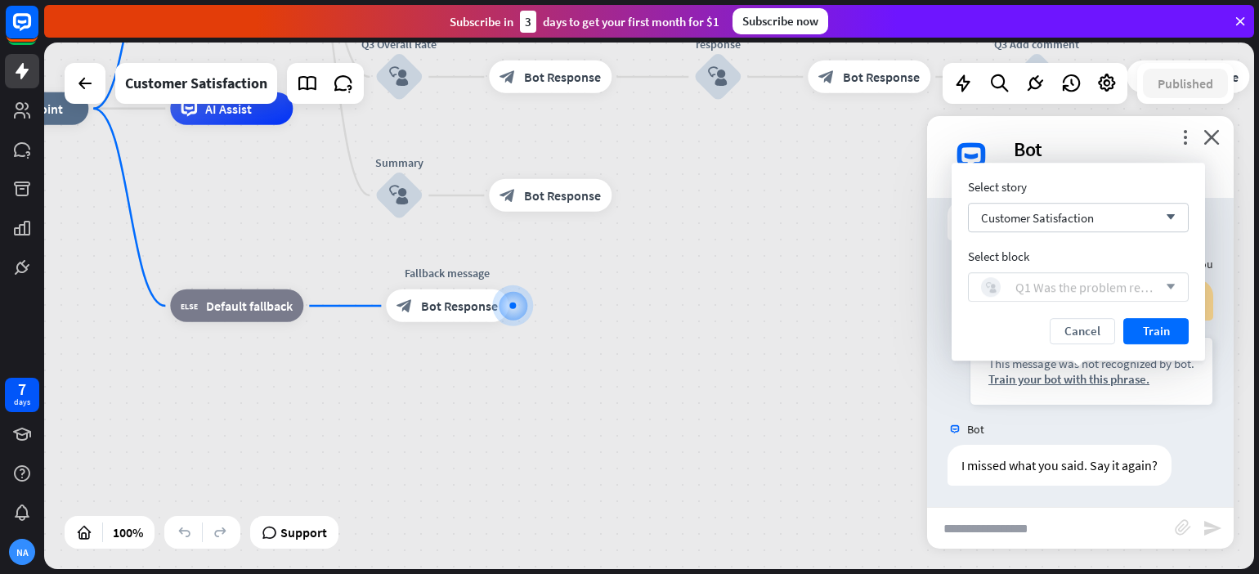
click at [1126, 281] on div "Q1 Was the problem resolved?" at bounding box center [1087, 287] width 142 height 16
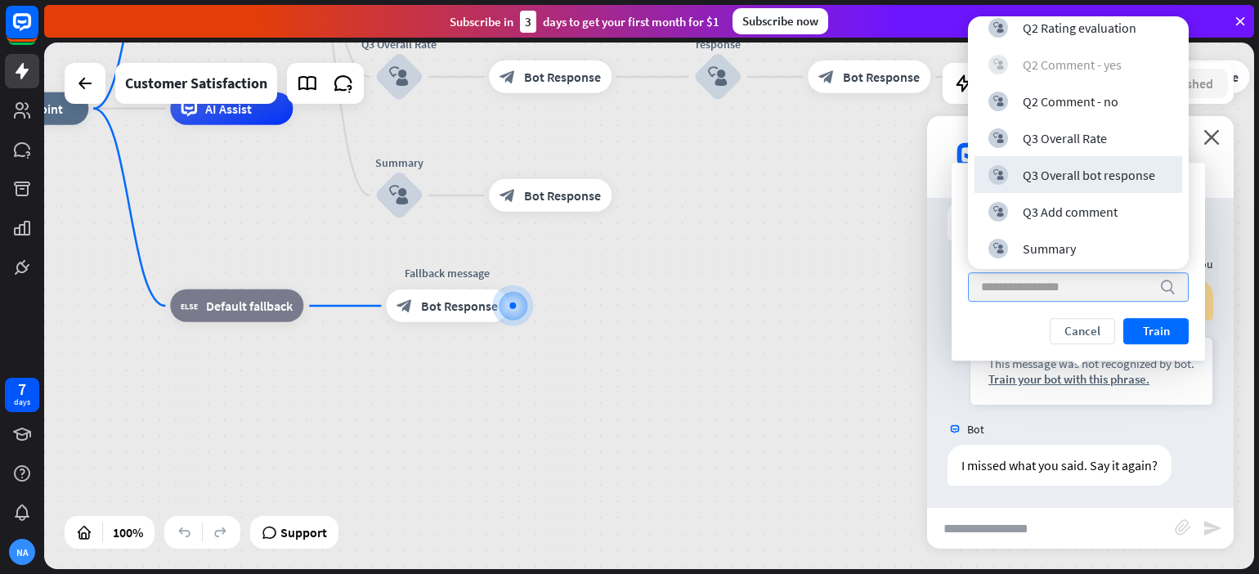
scroll to position [124, 0]
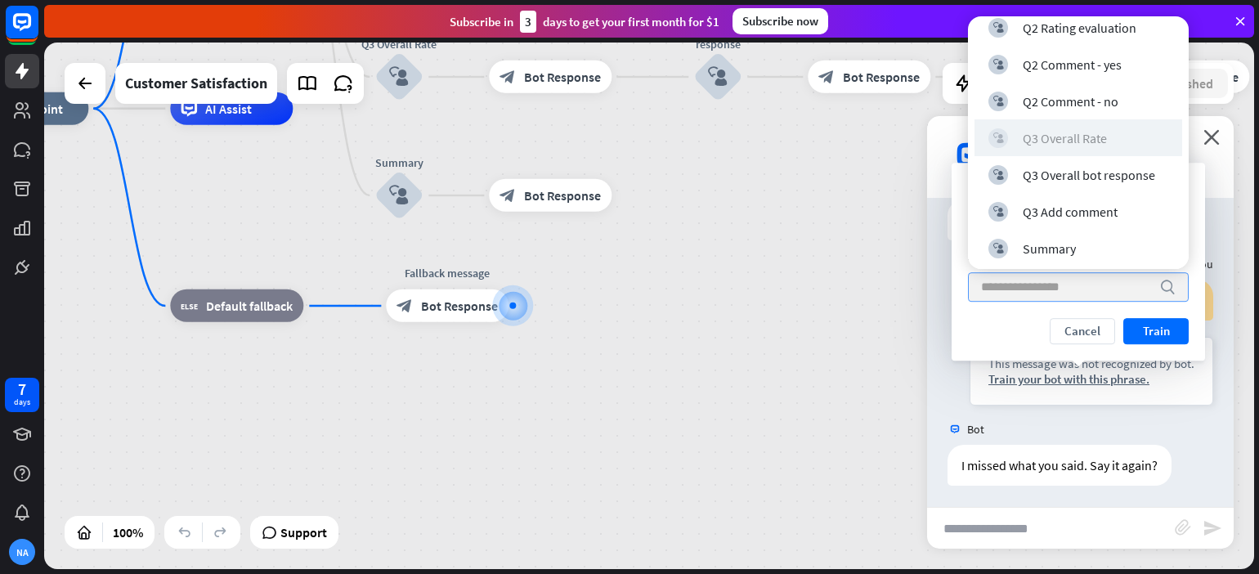
click at [1070, 141] on div "Q3 Overall Rate" at bounding box center [1065, 138] width 84 height 16
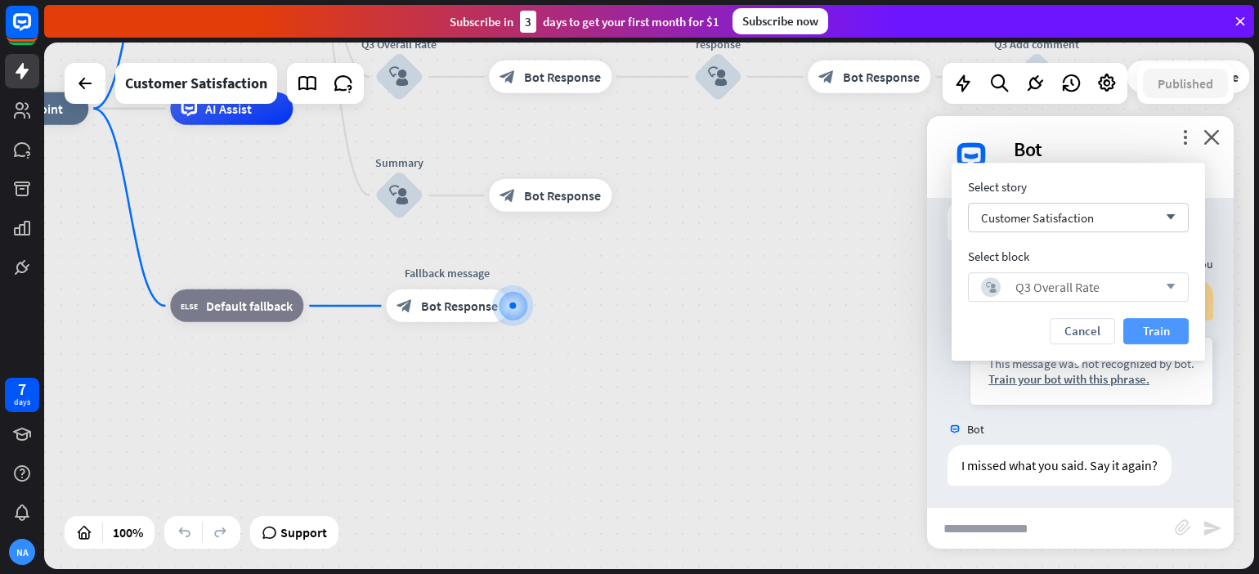
click at [1147, 334] on button "Train" at bounding box center [1156, 331] width 65 height 26
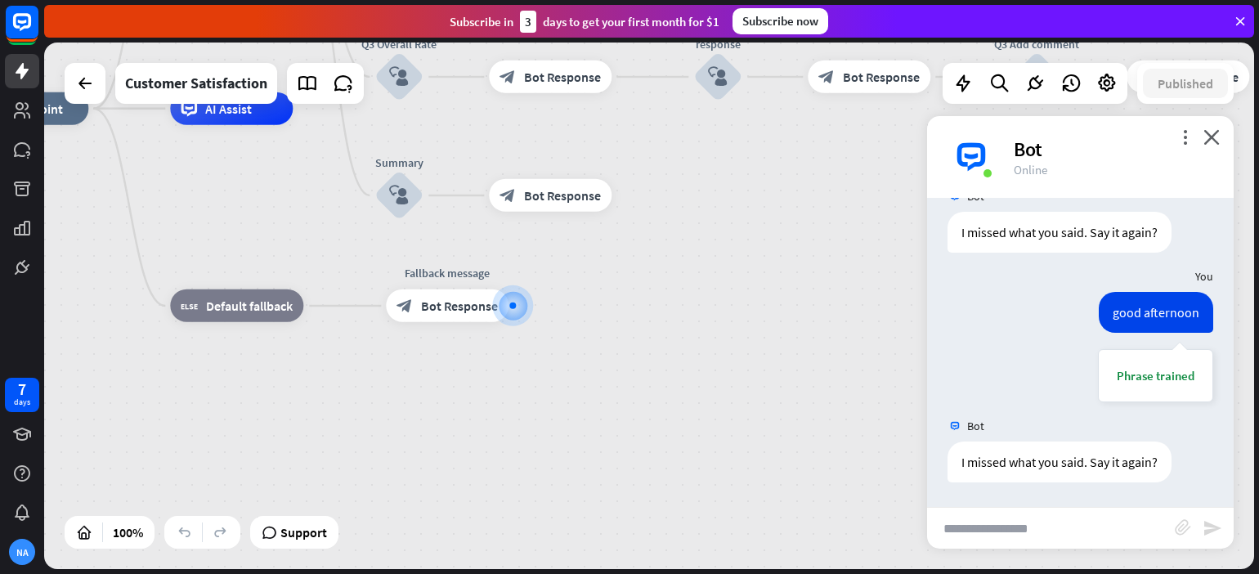
scroll to position [1241, 0]
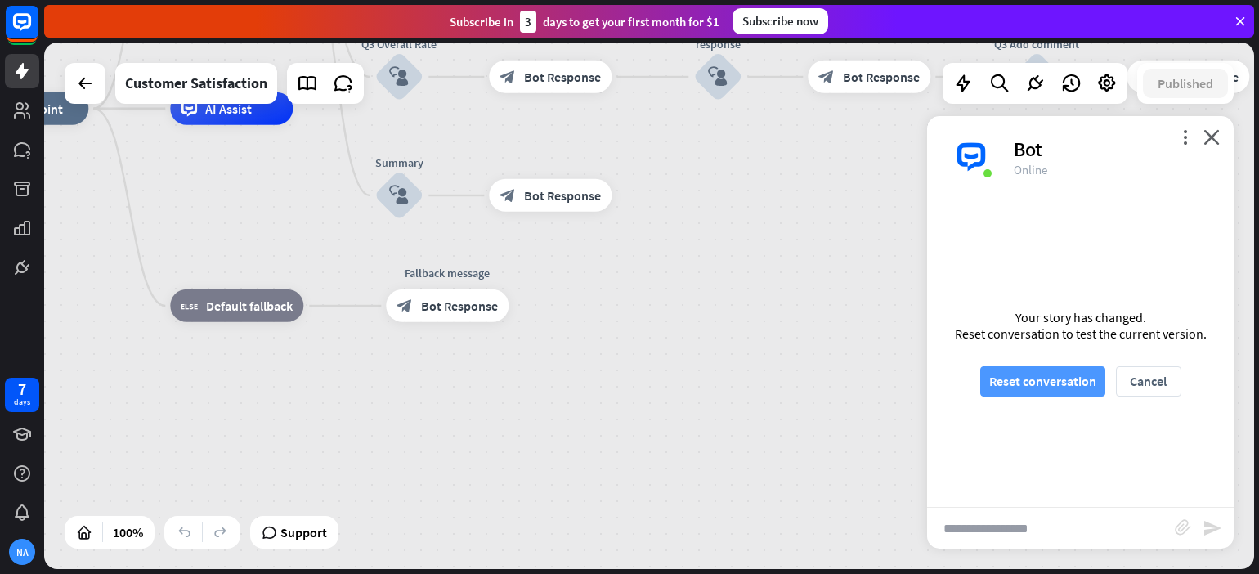
click at [1058, 386] on button "Reset conversation" at bounding box center [1042, 381] width 125 height 30
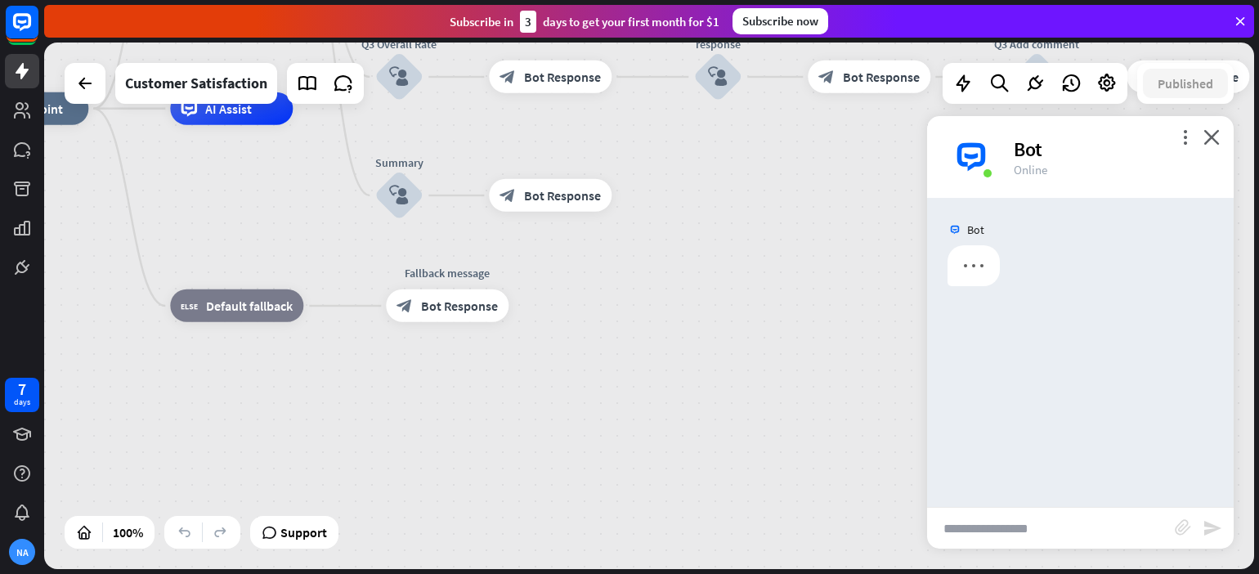
scroll to position [0, 0]
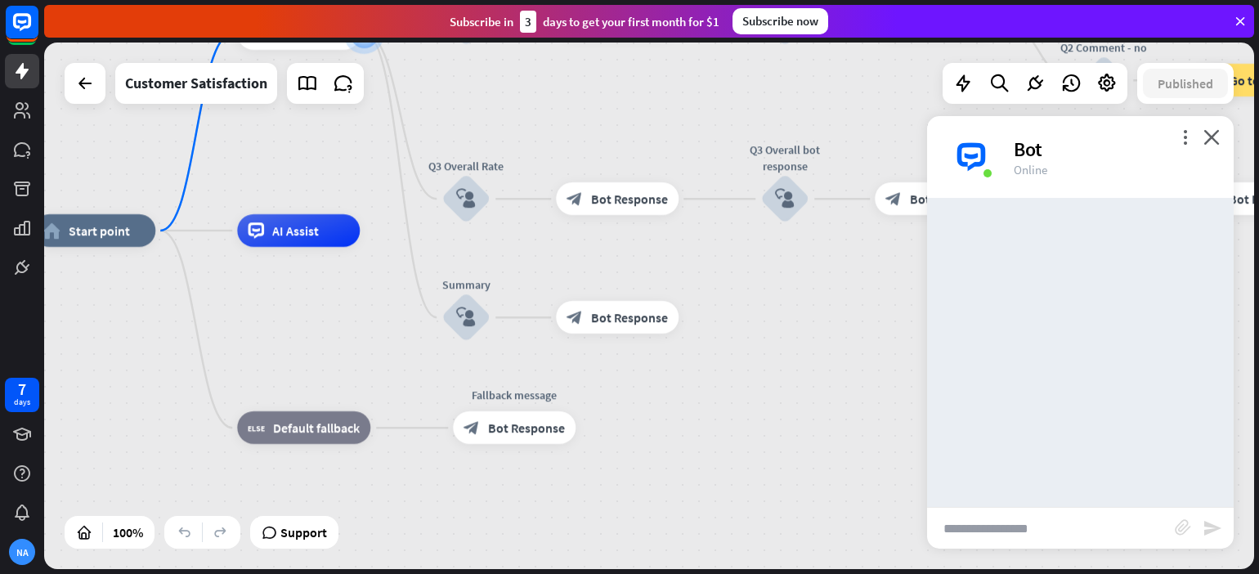
click at [1015, 535] on input "text" at bounding box center [1051, 528] width 248 height 41
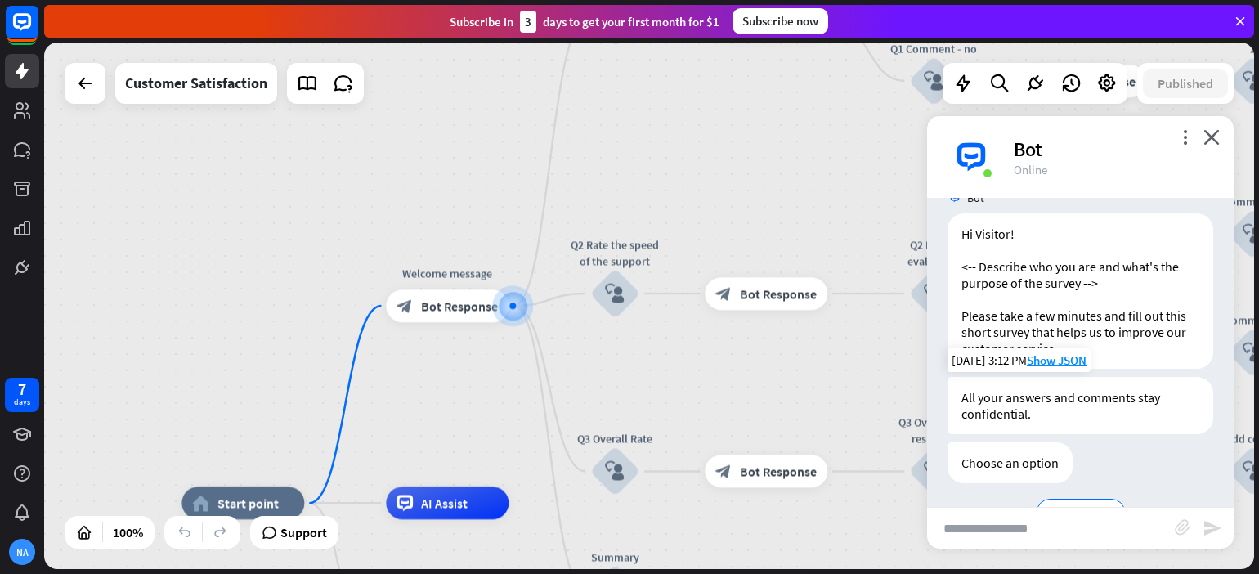
scroll to position [77, 0]
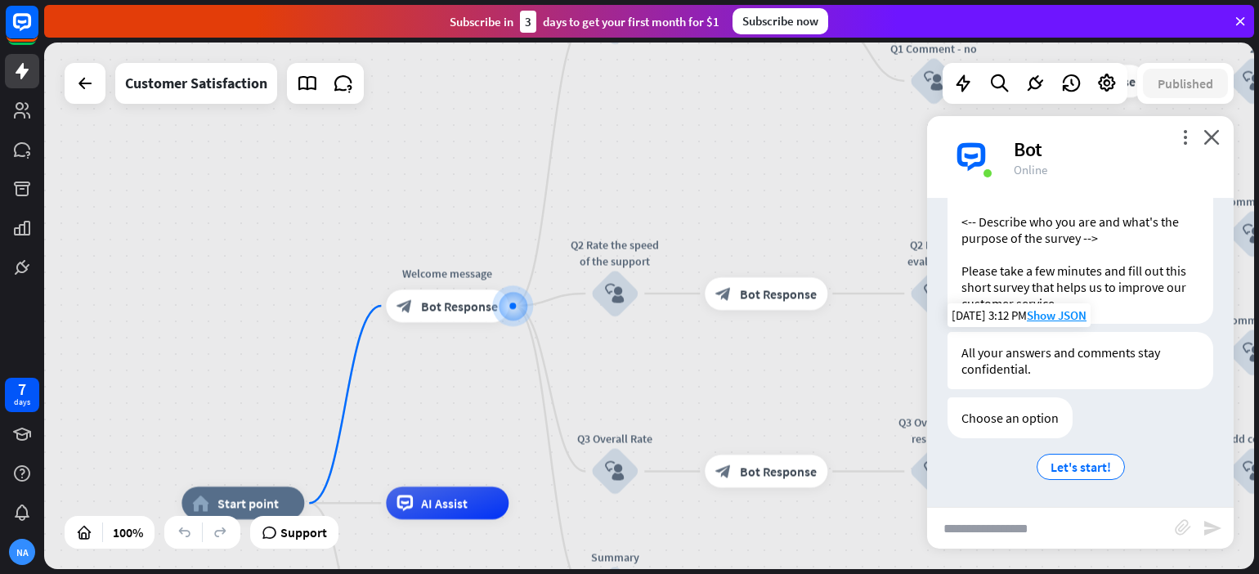
click at [1137, 388] on div "All your answers and comments stay confidential." at bounding box center [1081, 360] width 266 height 57
